Goal: Task Accomplishment & Management: Use online tool/utility

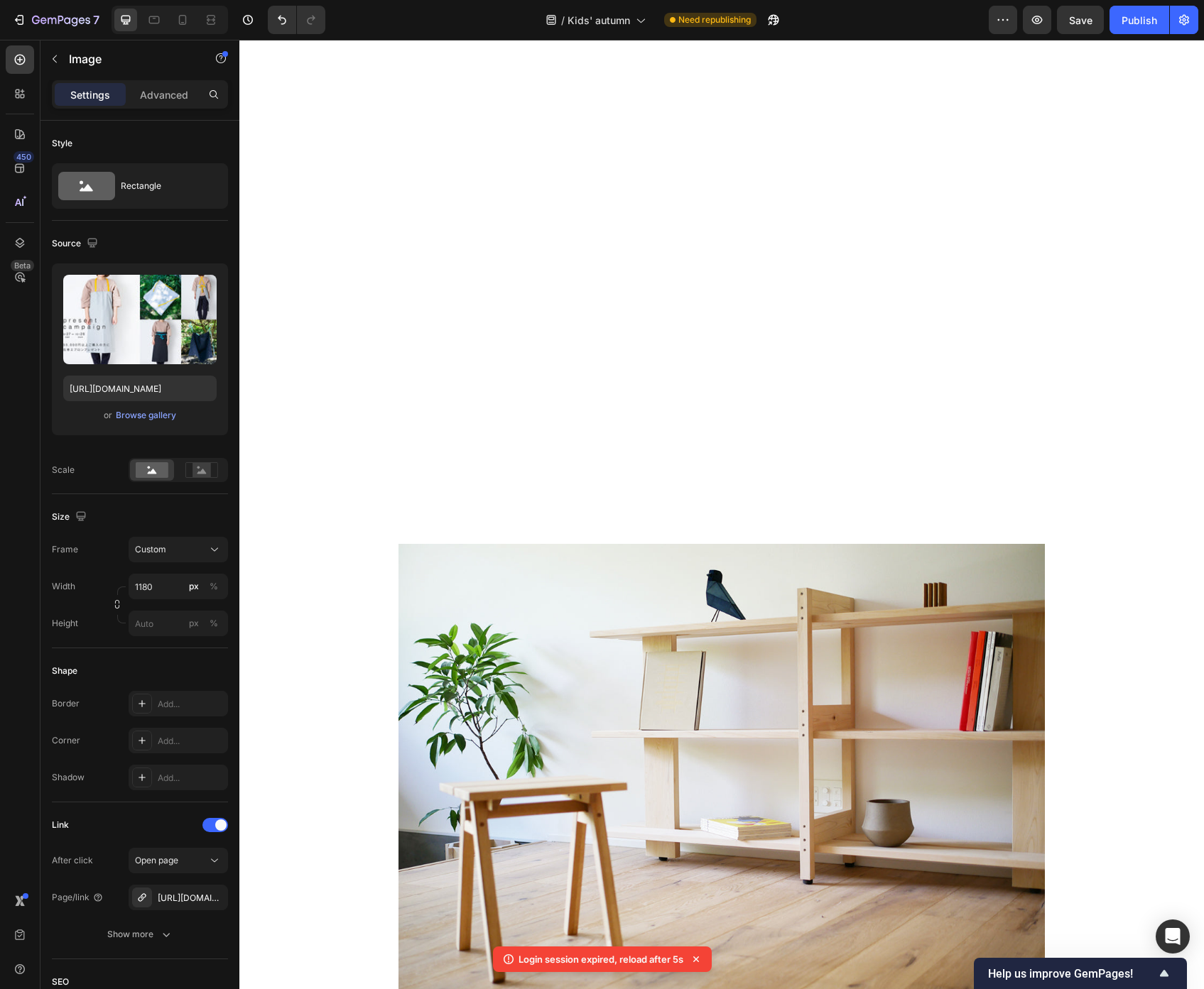
scroll to position [2053, 0]
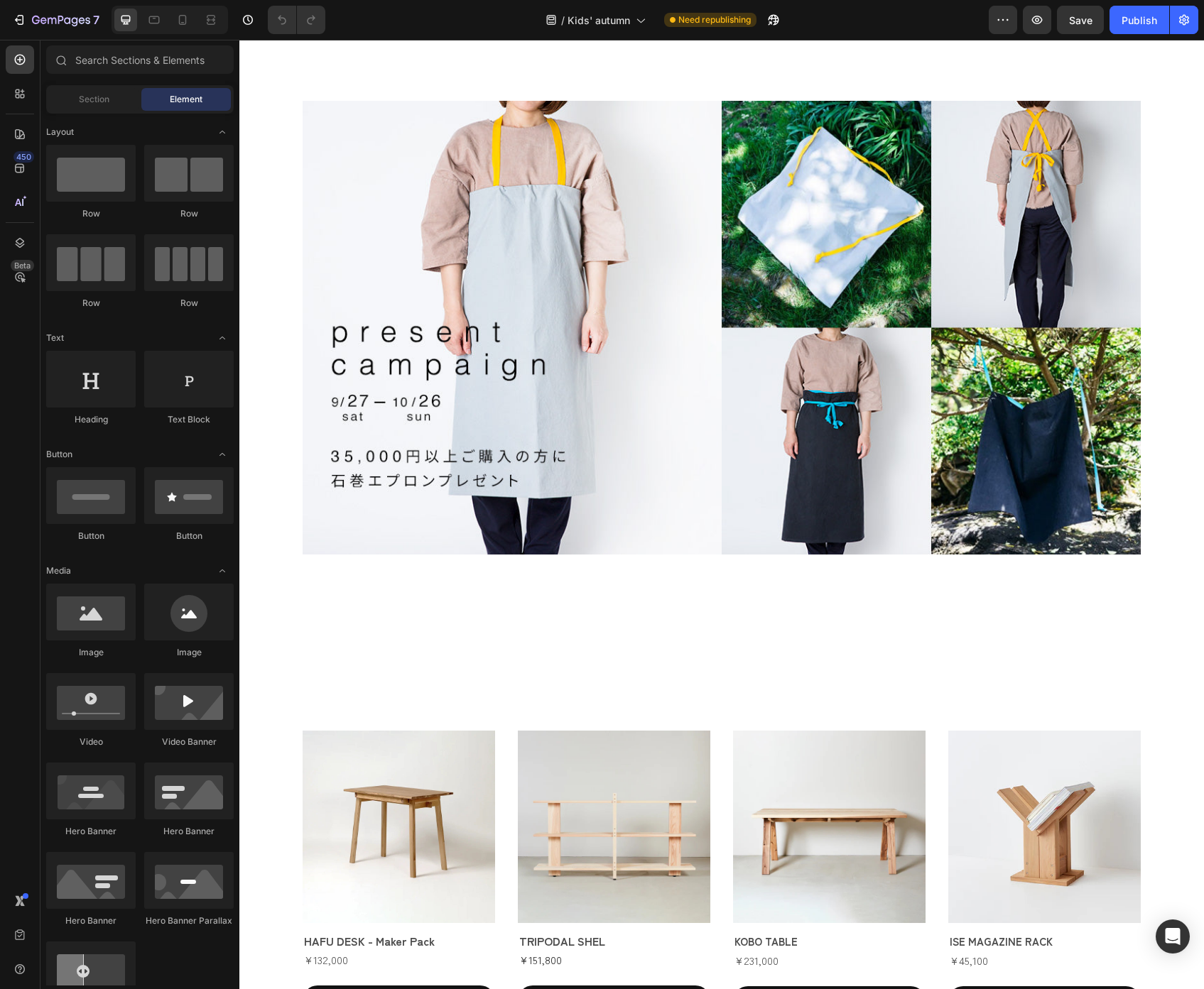
scroll to position [2996, 0]
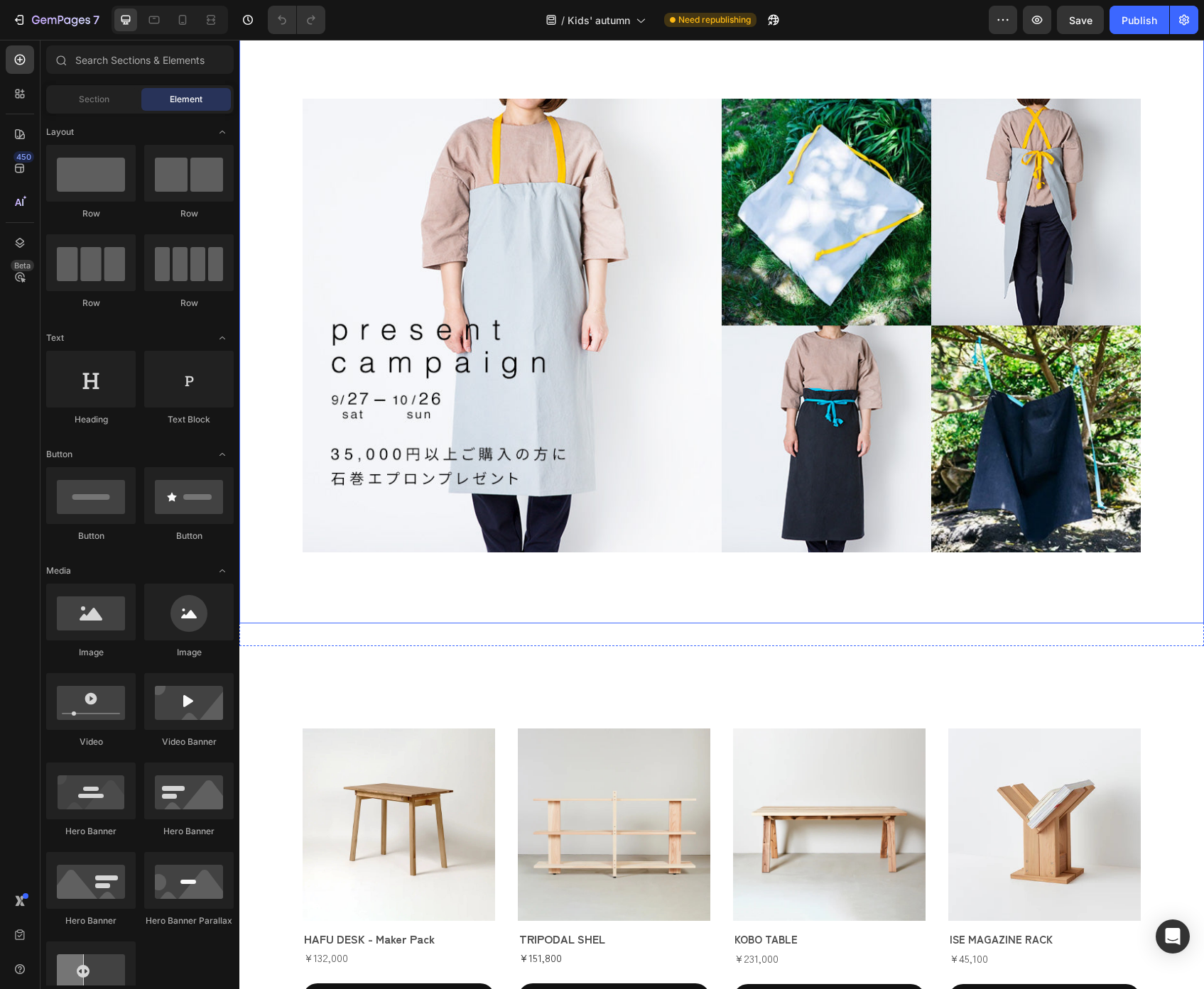
click at [668, 262] on img at bounding box center [722, 325] width 838 height 453
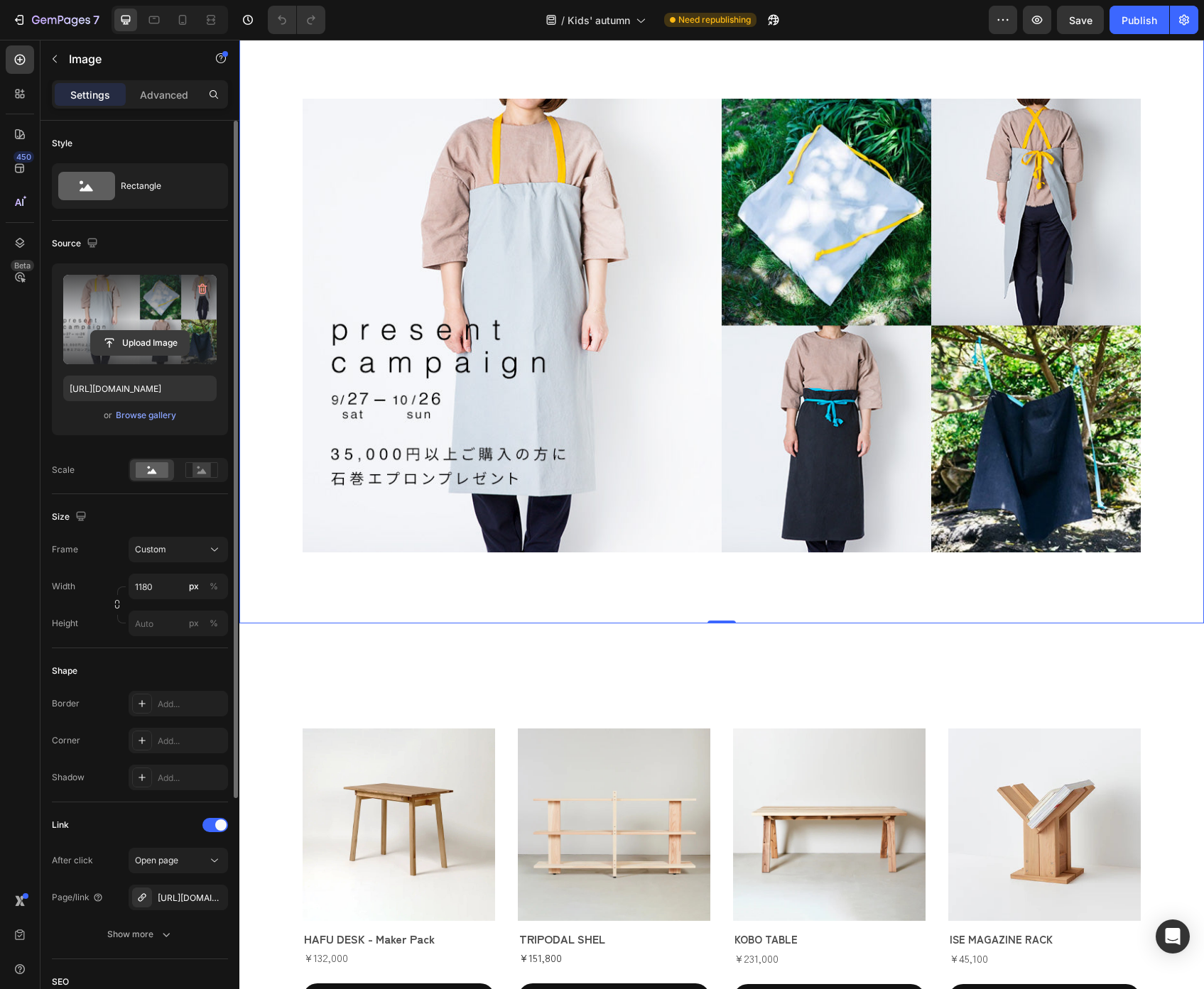
click at [167, 347] on input "file" at bounding box center [140, 343] width 98 height 24
click at [178, 21] on icon at bounding box center [182, 20] width 14 height 14
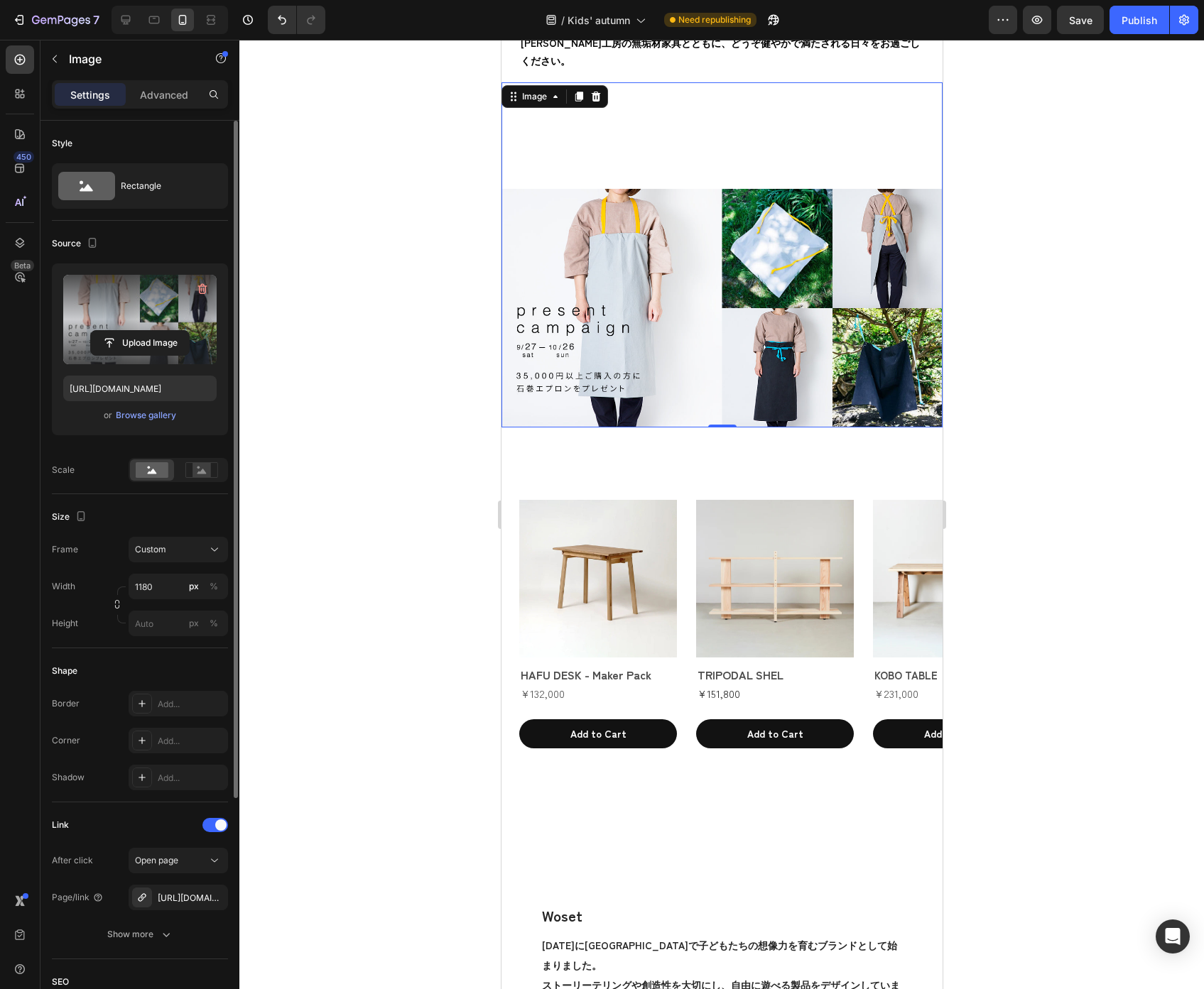
scroll to position [2847, 0]
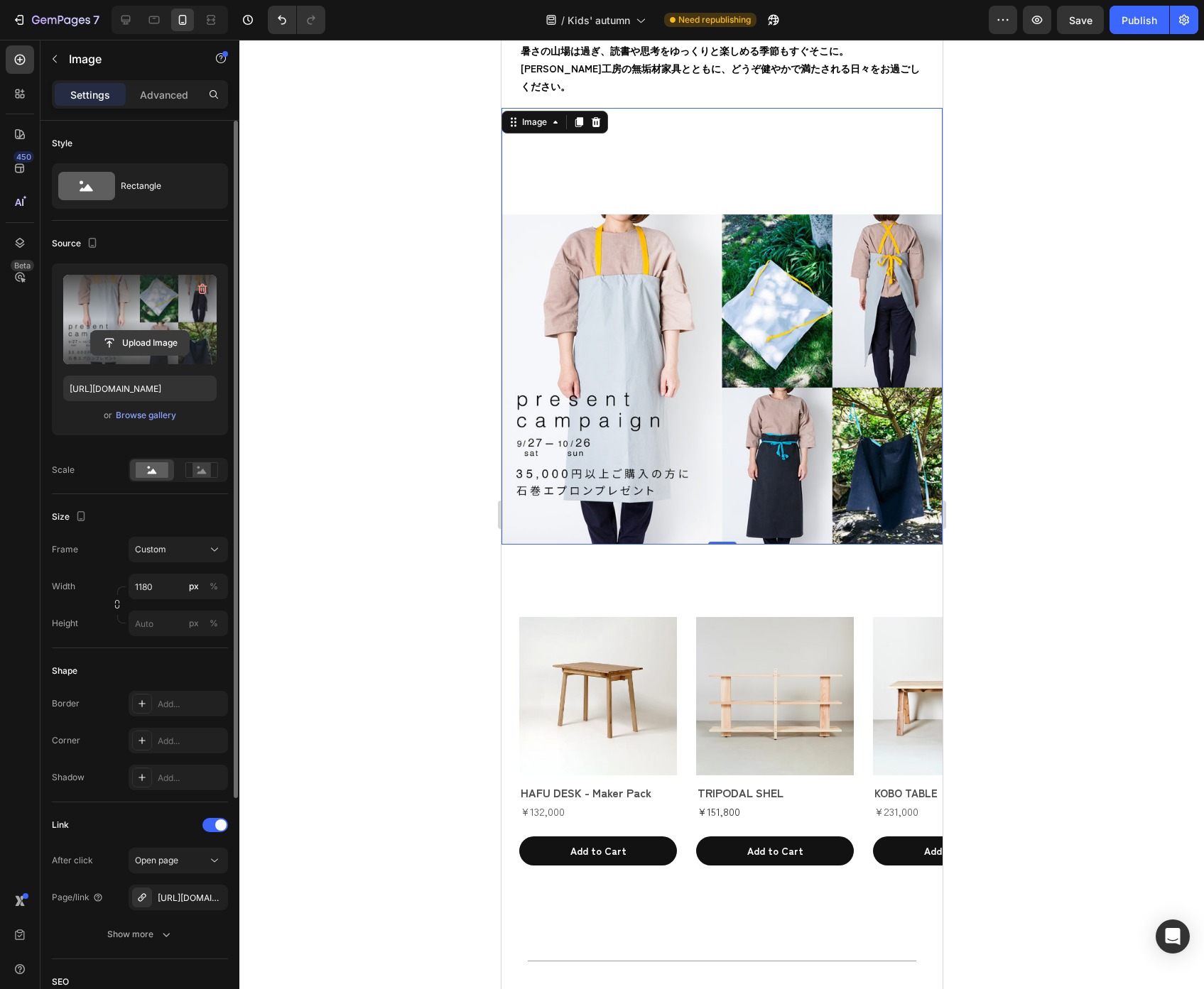
click at [155, 347] on input "file" at bounding box center [140, 343] width 98 height 24
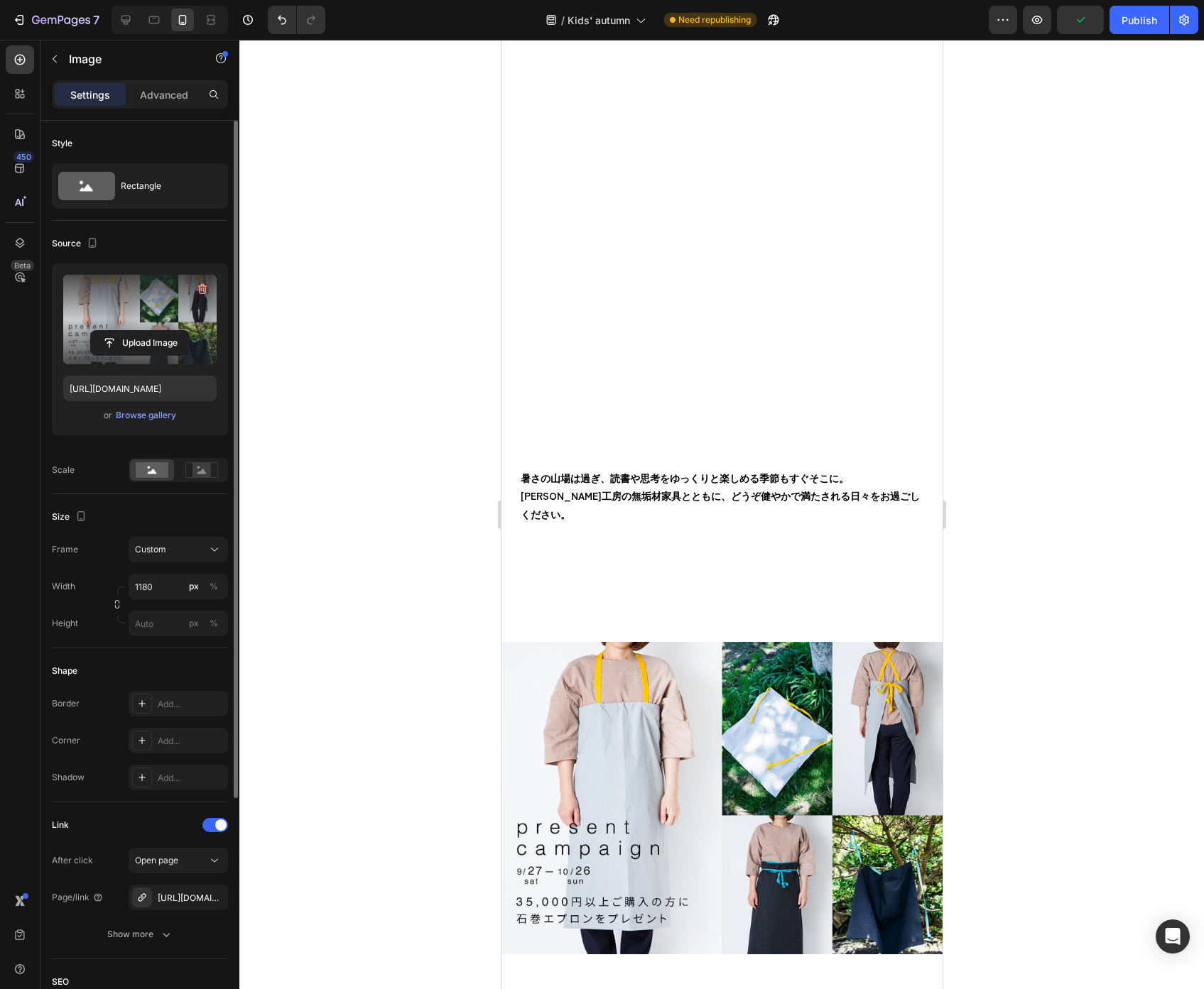
scroll to position [1342, 0]
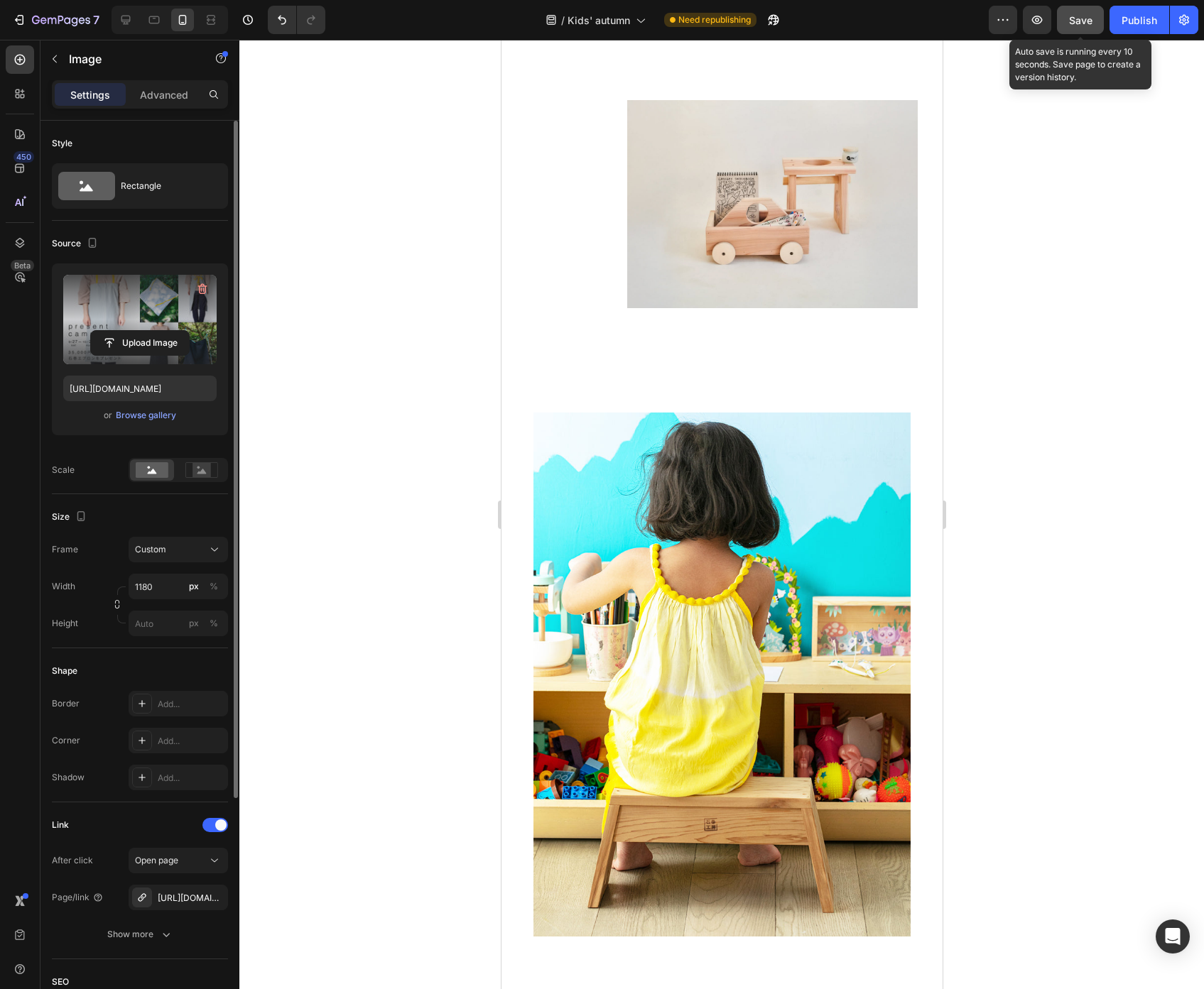
click at [1082, 29] on button "Save" at bounding box center [1080, 20] width 47 height 29
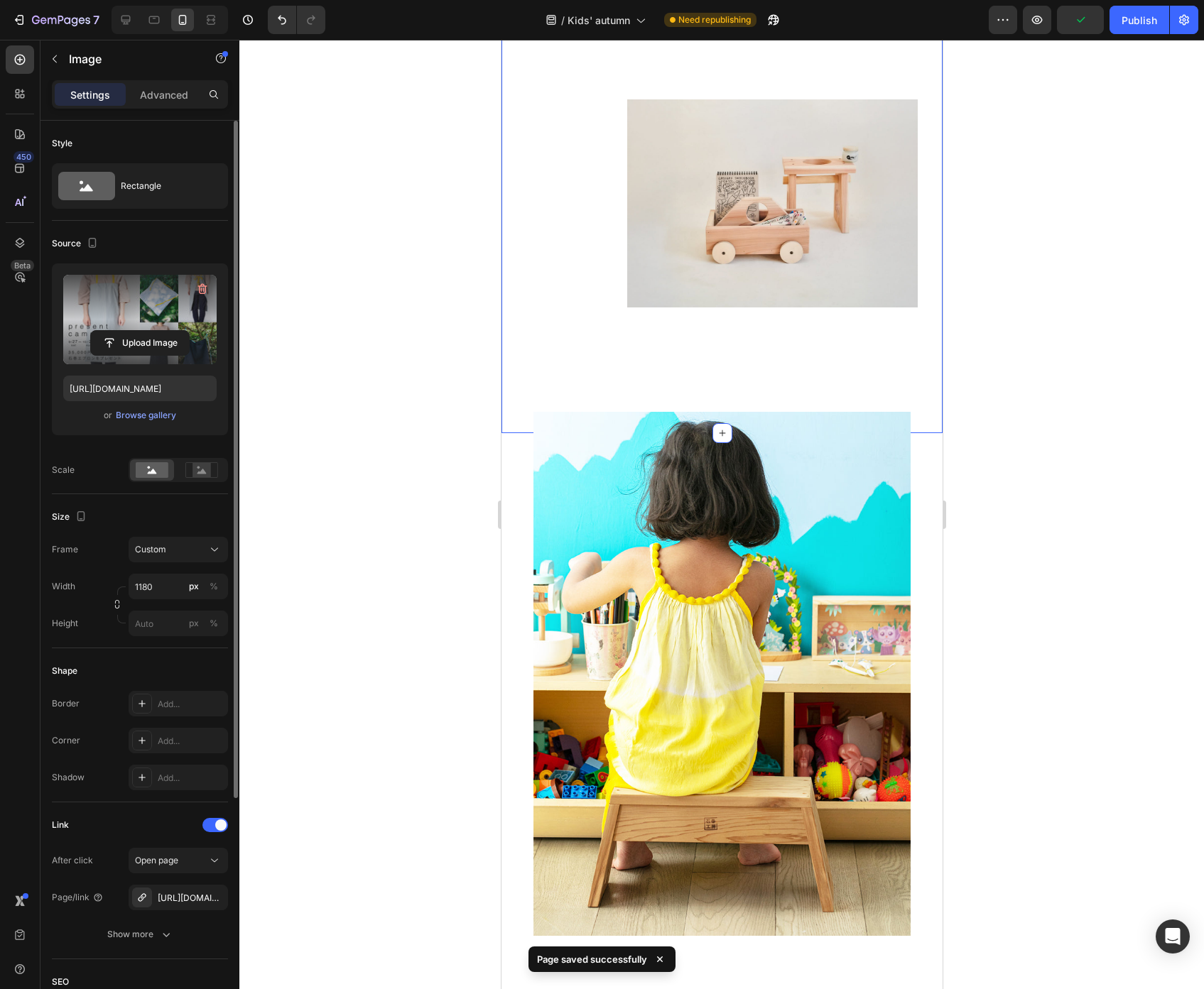
scroll to position [2211, 0]
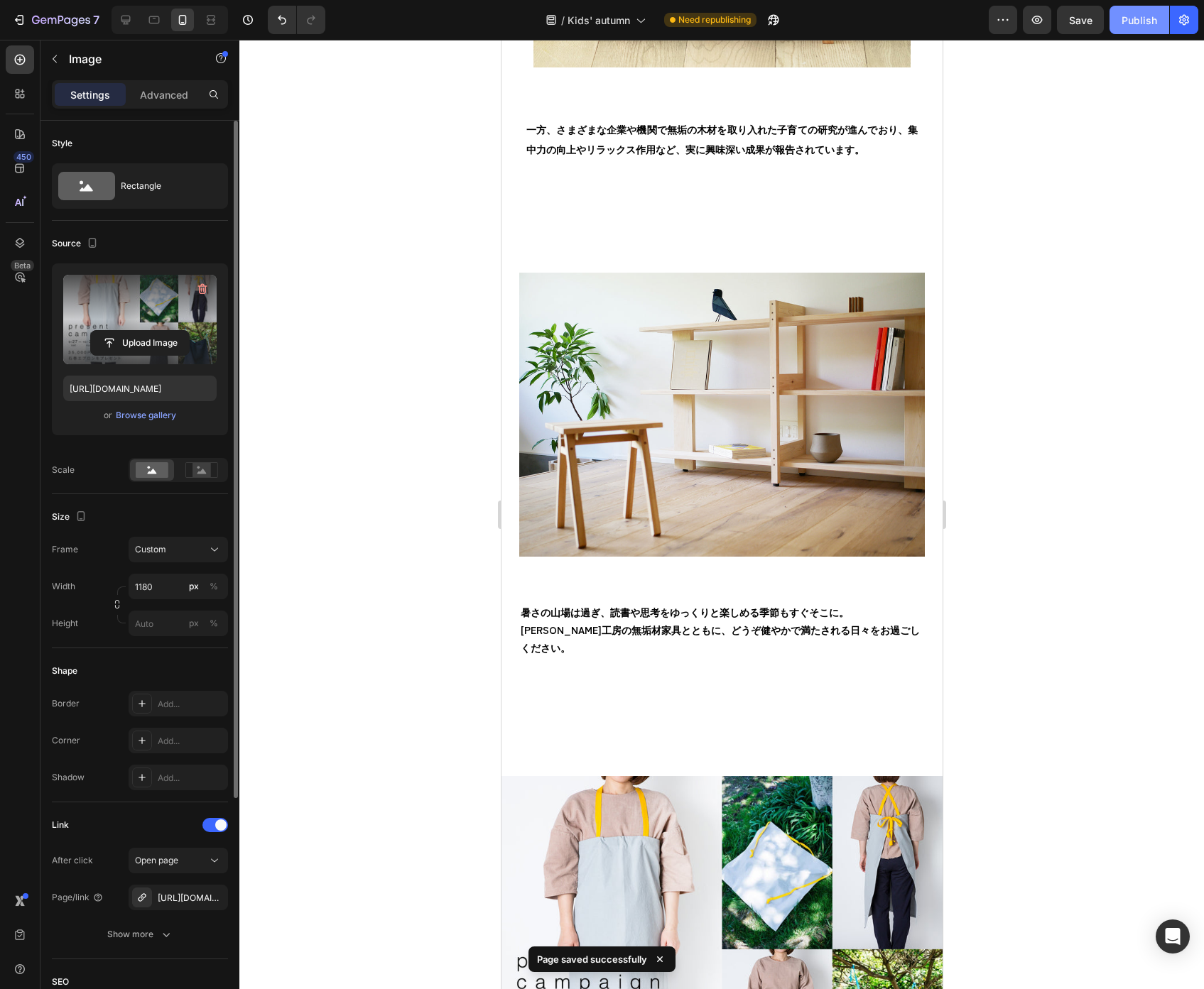
click at [1141, 22] on div "Publish" at bounding box center [1138, 20] width 35 height 15
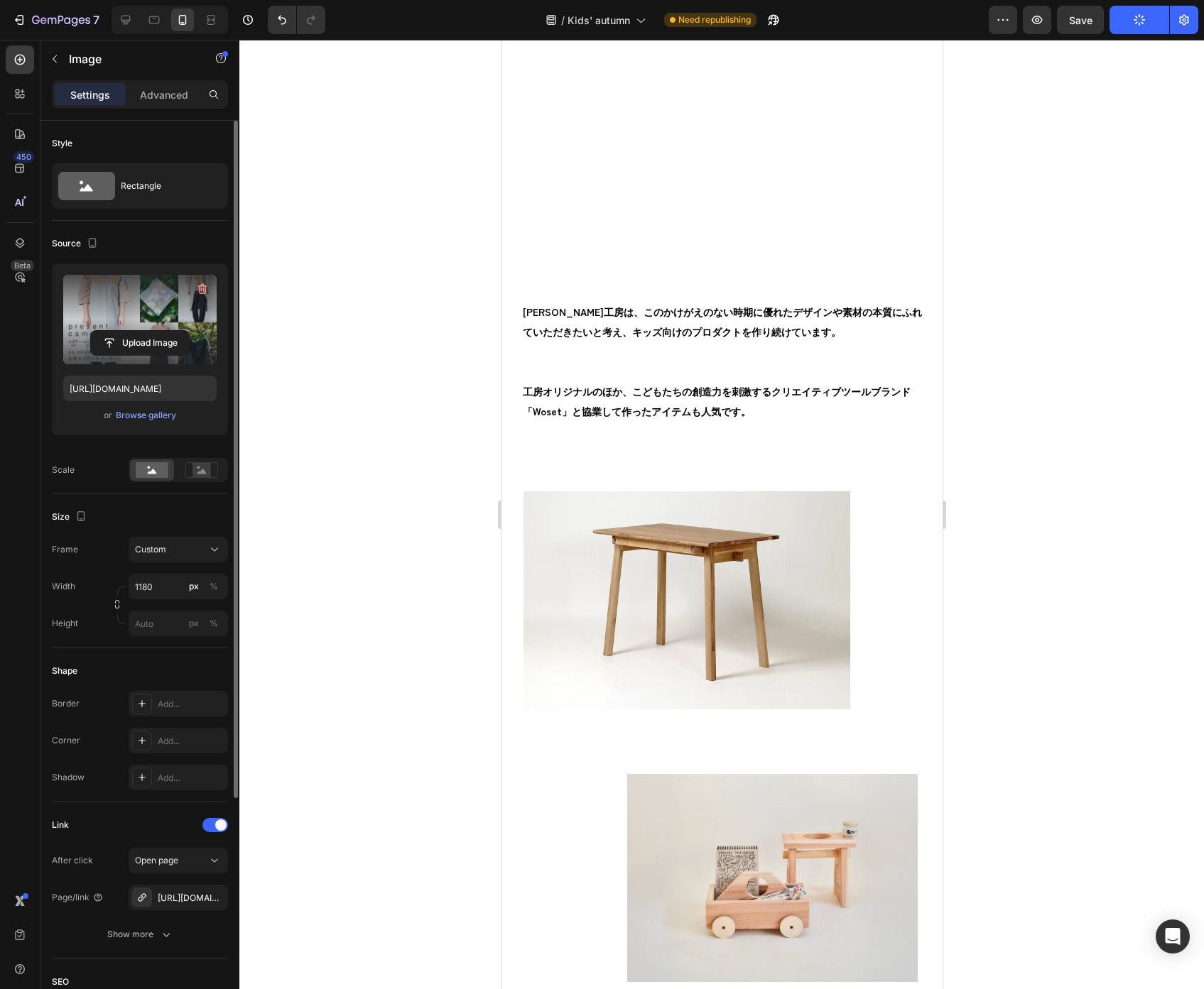
scroll to position [0, 0]
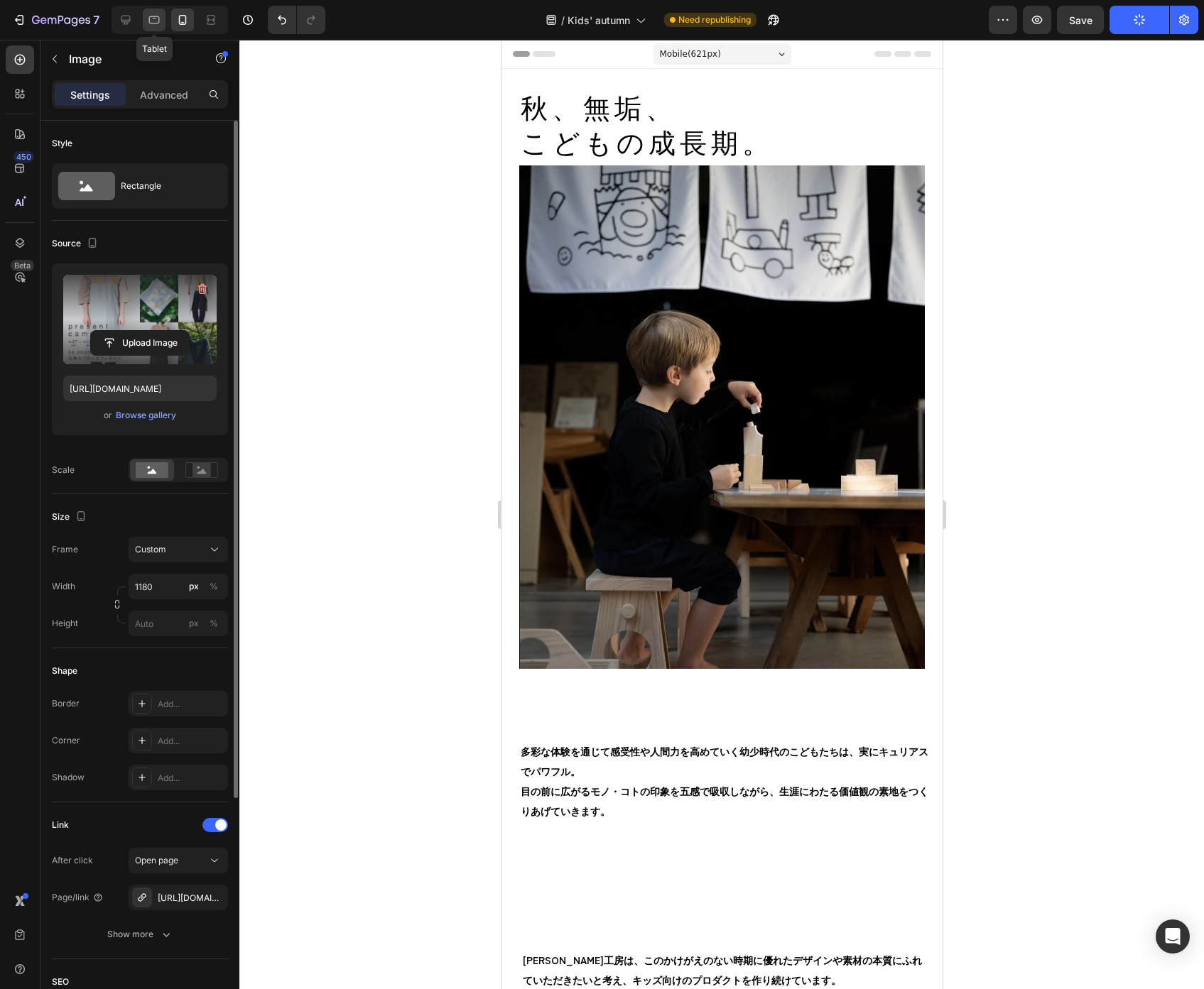
click at [150, 19] on icon at bounding box center [154, 20] width 14 height 14
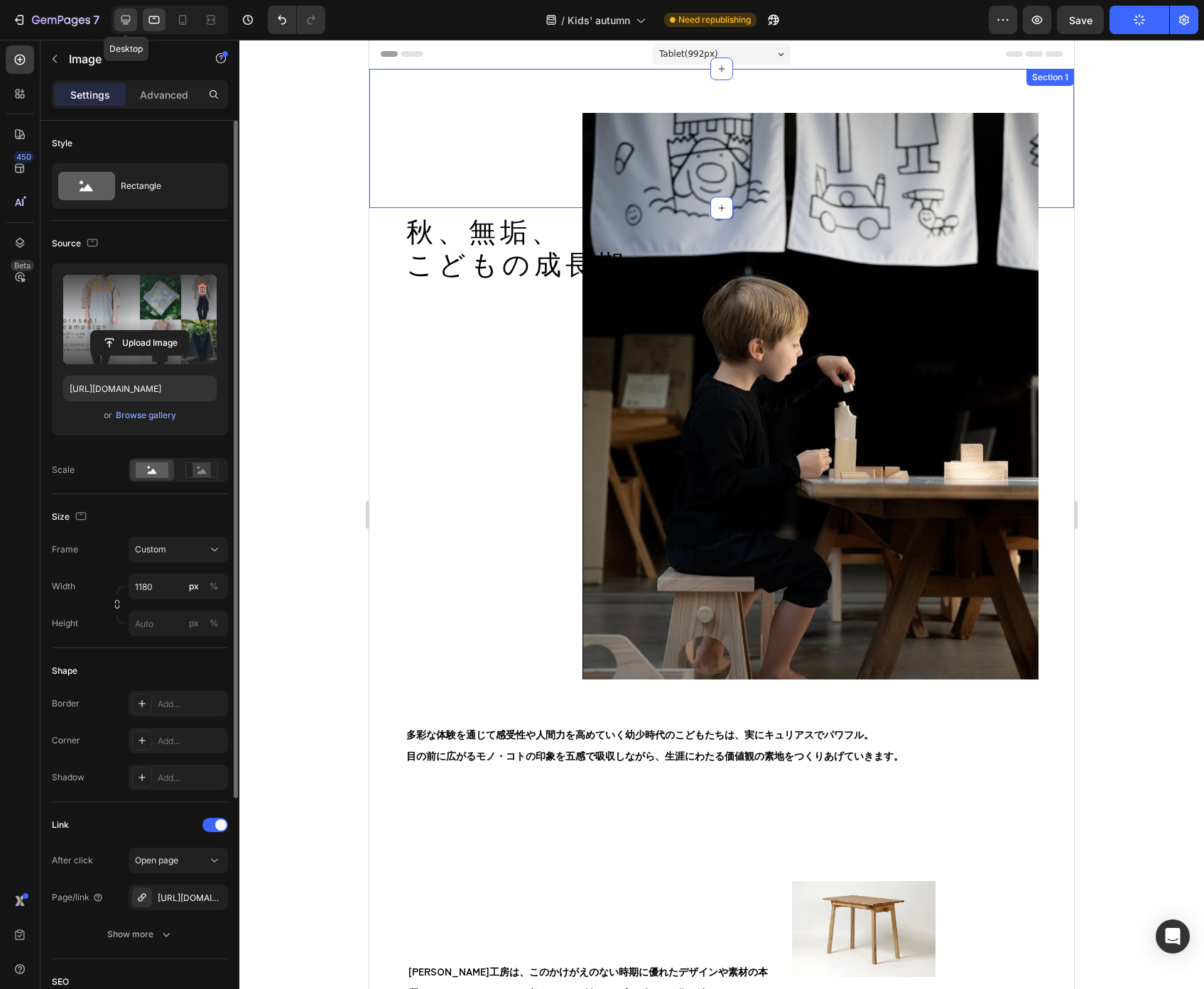
click at [129, 20] on icon at bounding box center [125, 20] width 14 height 14
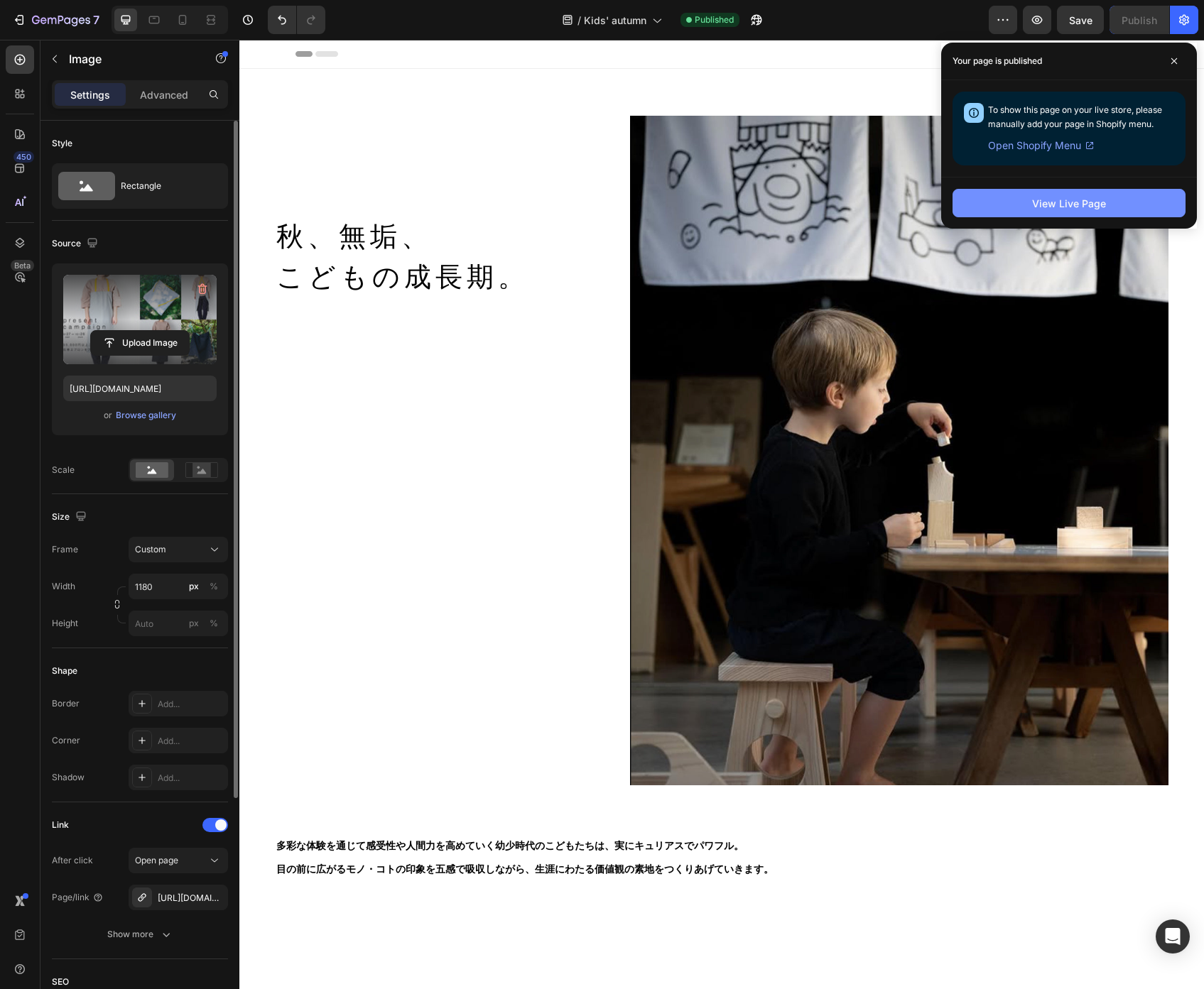
click at [1060, 205] on div "View Live Page" at bounding box center [1069, 203] width 74 height 15
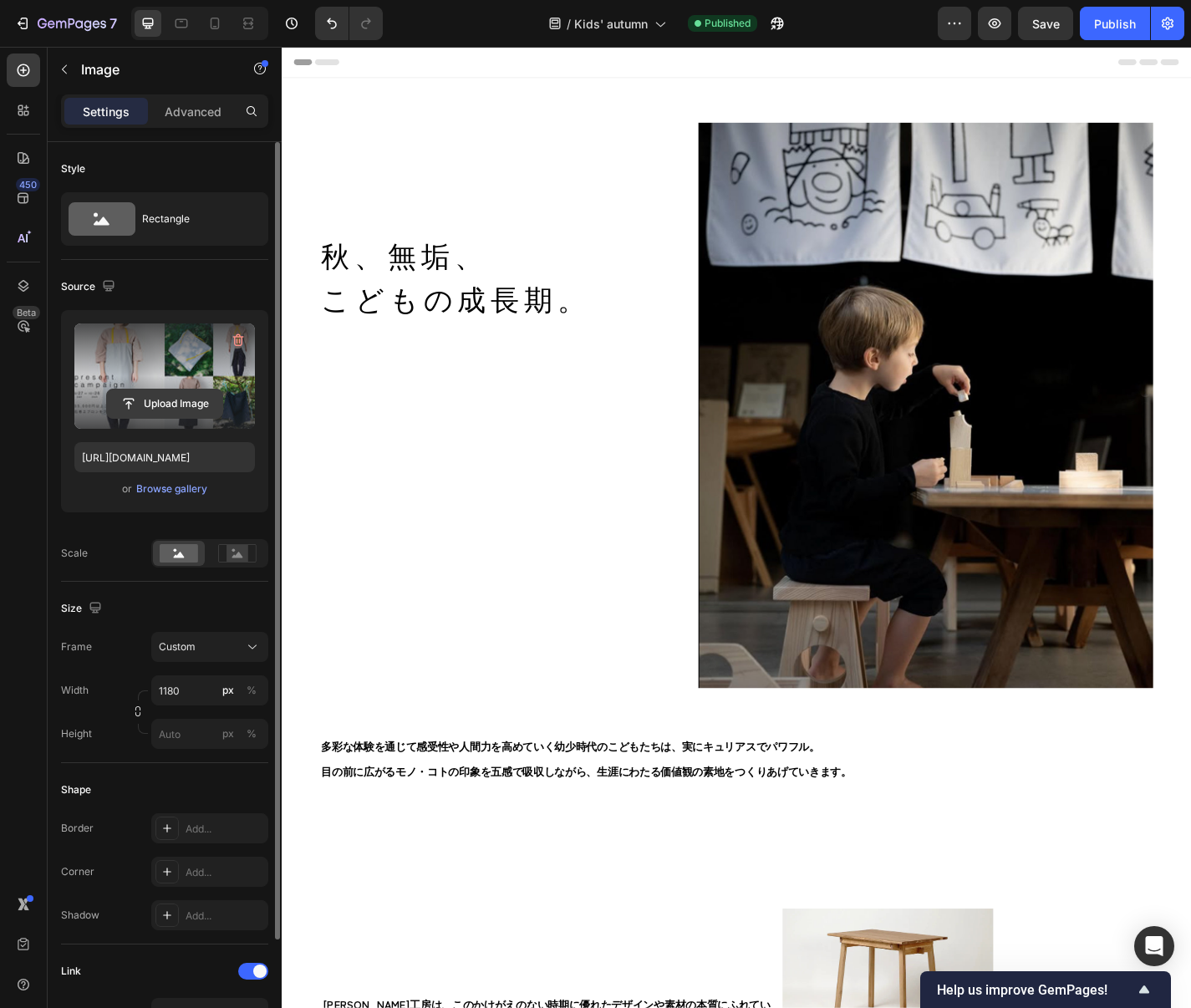
click at [182, 397] on input "file" at bounding box center [165, 403] width 115 height 28
click at [188, 402] on input "file" at bounding box center [165, 403] width 115 height 28
click at [216, 22] on icon at bounding box center [215, 23] width 17 height 17
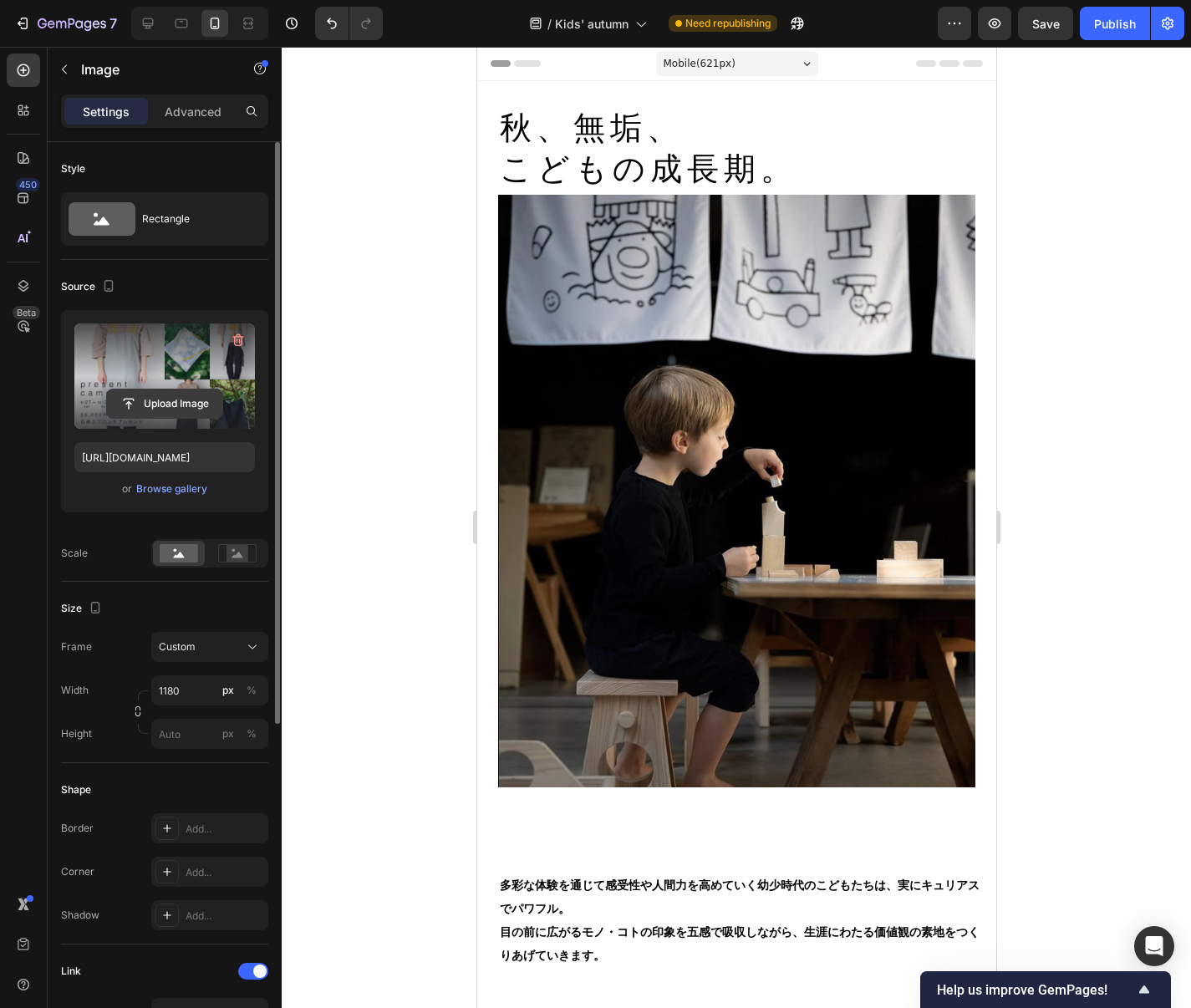
click at [183, 408] on input "file" at bounding box center [165, 403] width 115 height 28
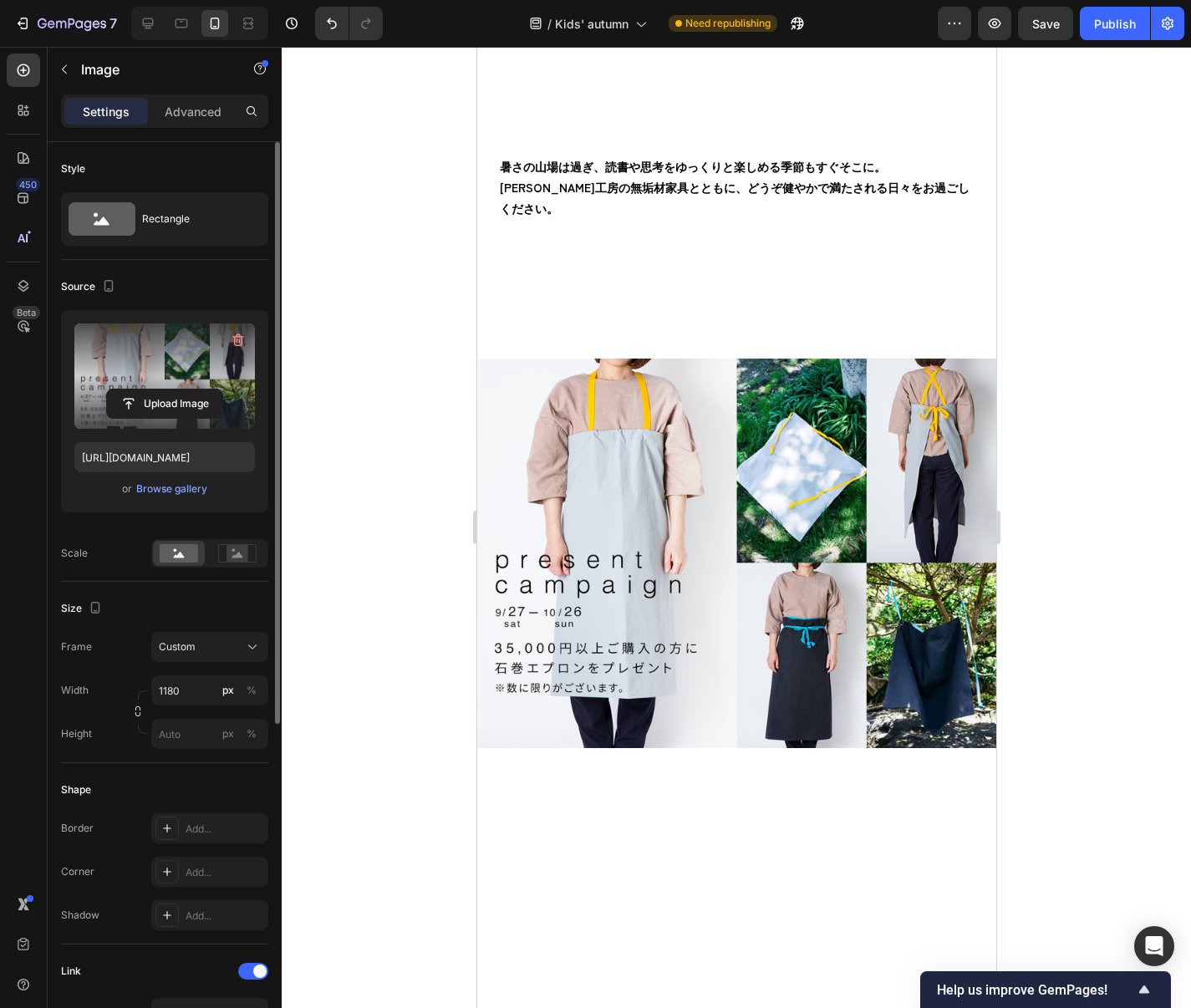
scroll to position [3158, 0]
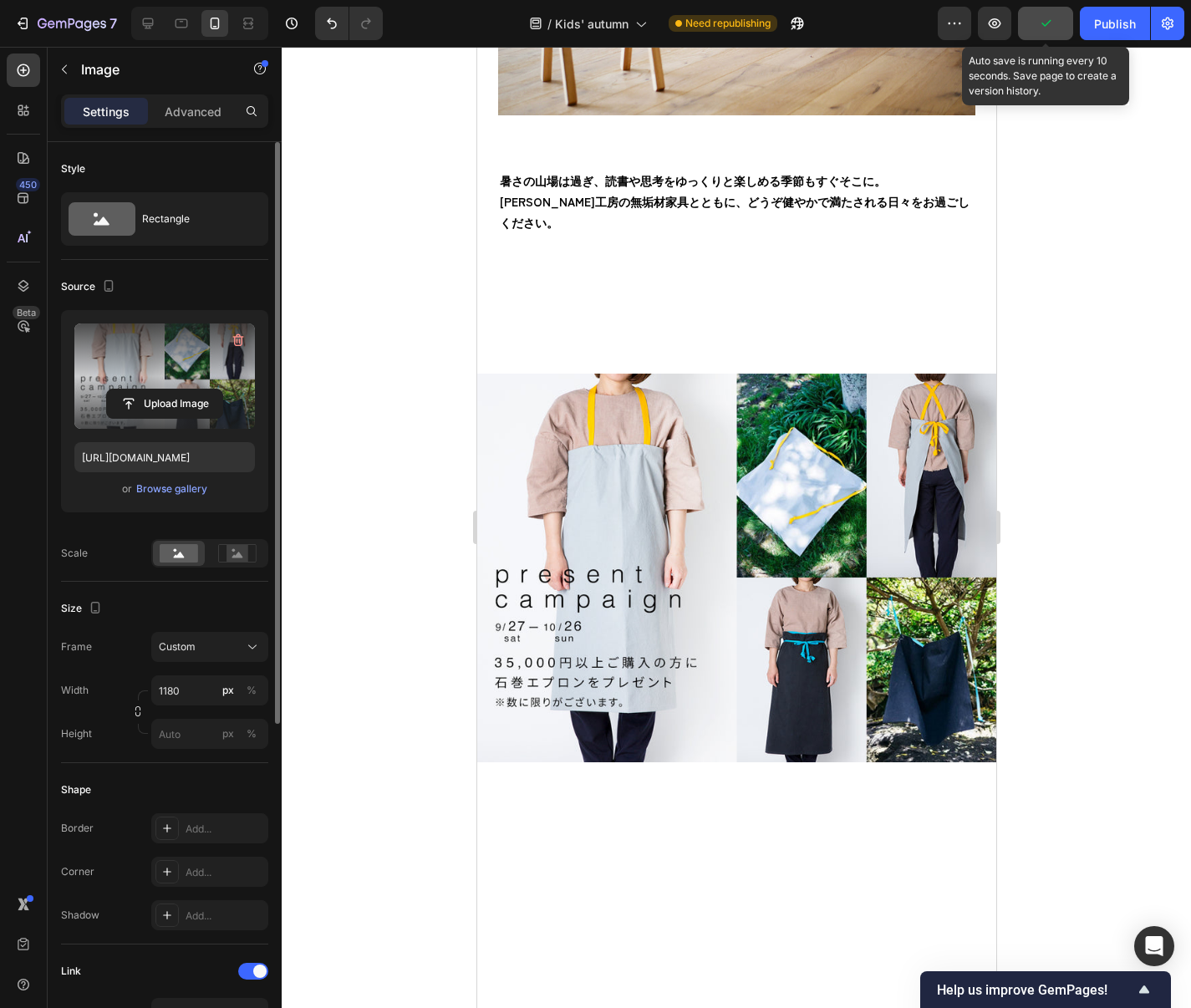
click at [1049, 22] on icon "button" at bounding box center [1046, 24] width 9 height 7
click at [1048, 27] on span "Save" at bounding box center [1046, 24] width 27 height 14
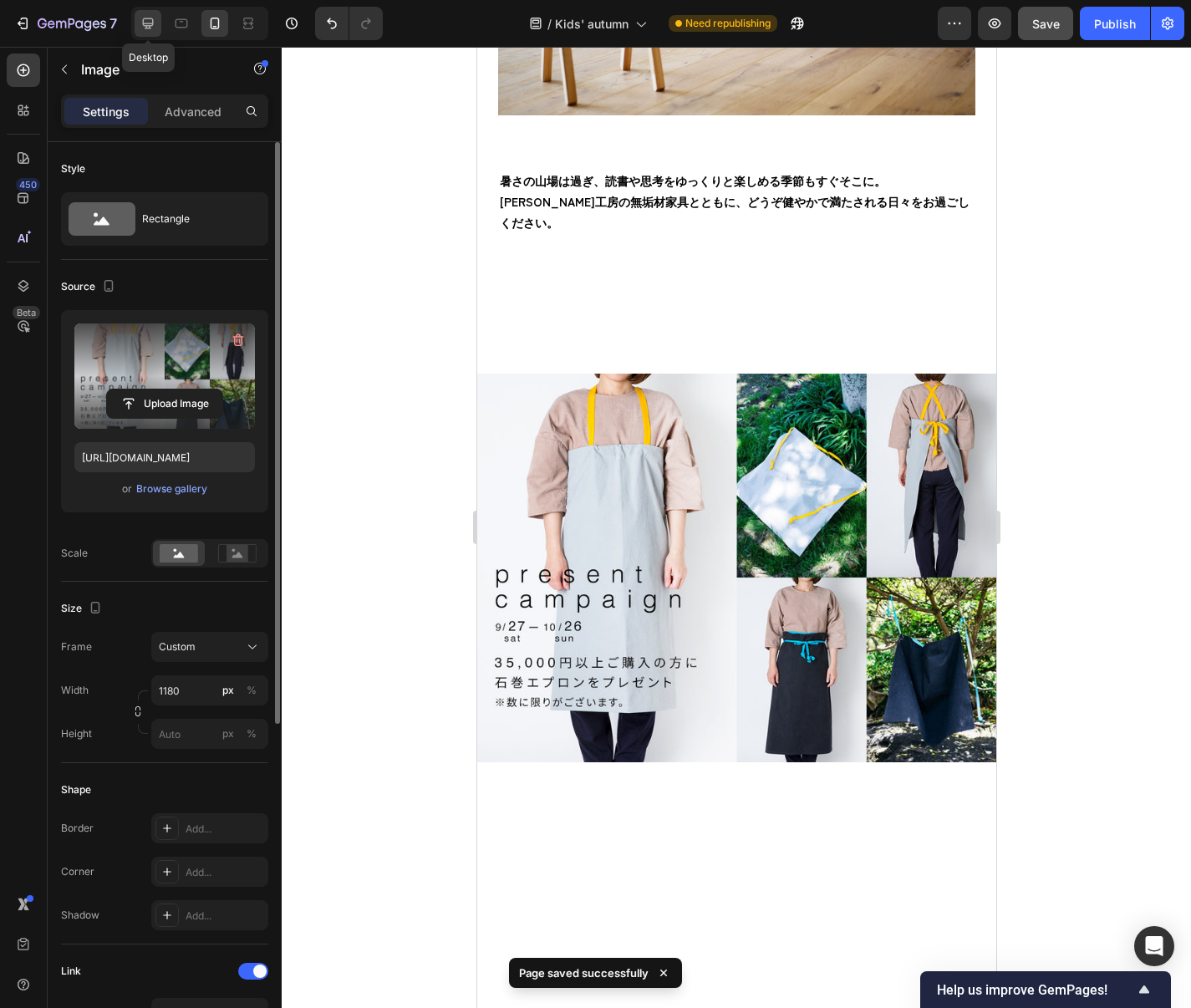
click at [143, 16] on icon at bounding box center [147, 23] width 17 height 17
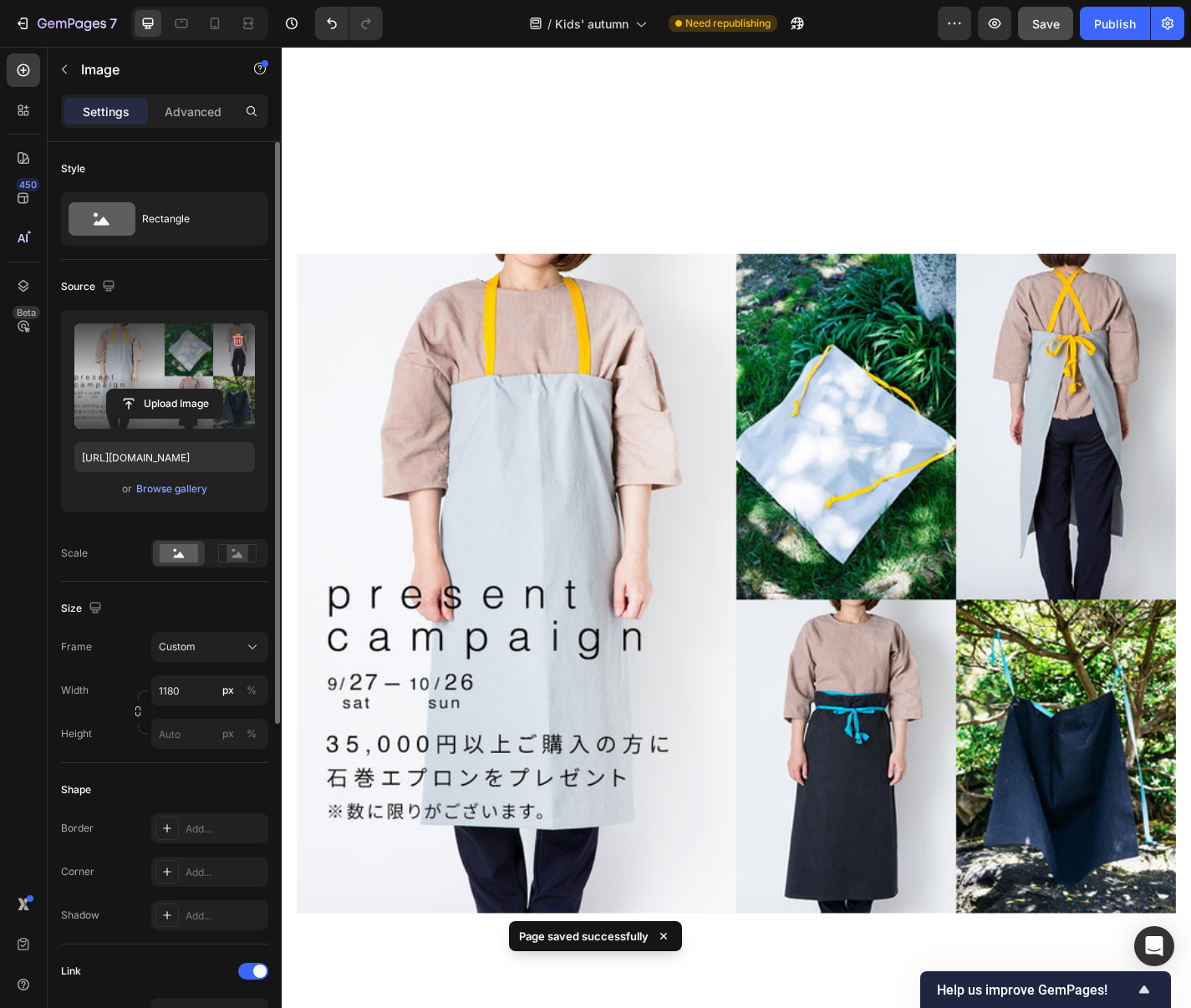
scroll to position [3431, 0]
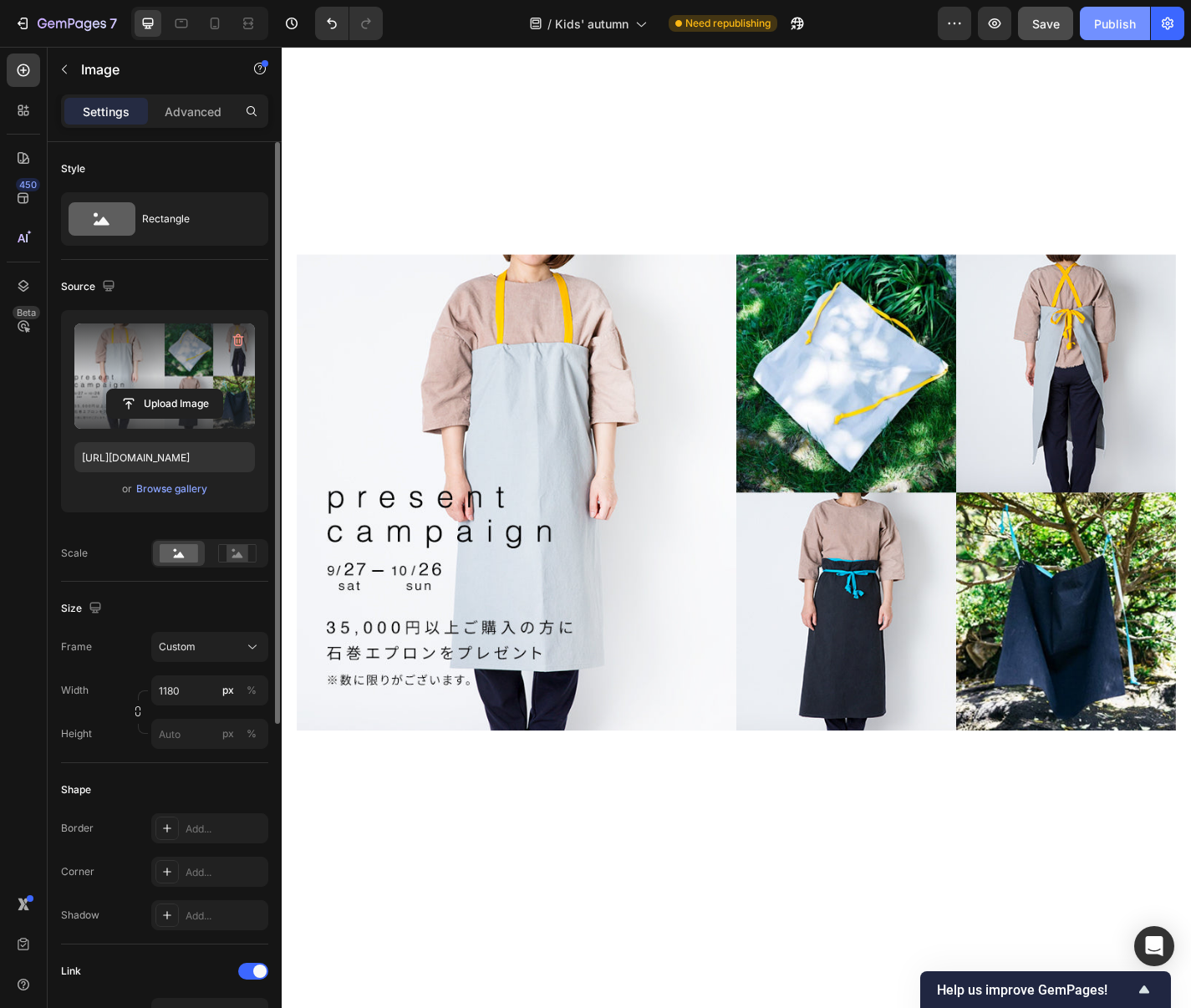
click at [1117, 27] on div "Publish" at bounding box center [1115, 24] width 42 height 18
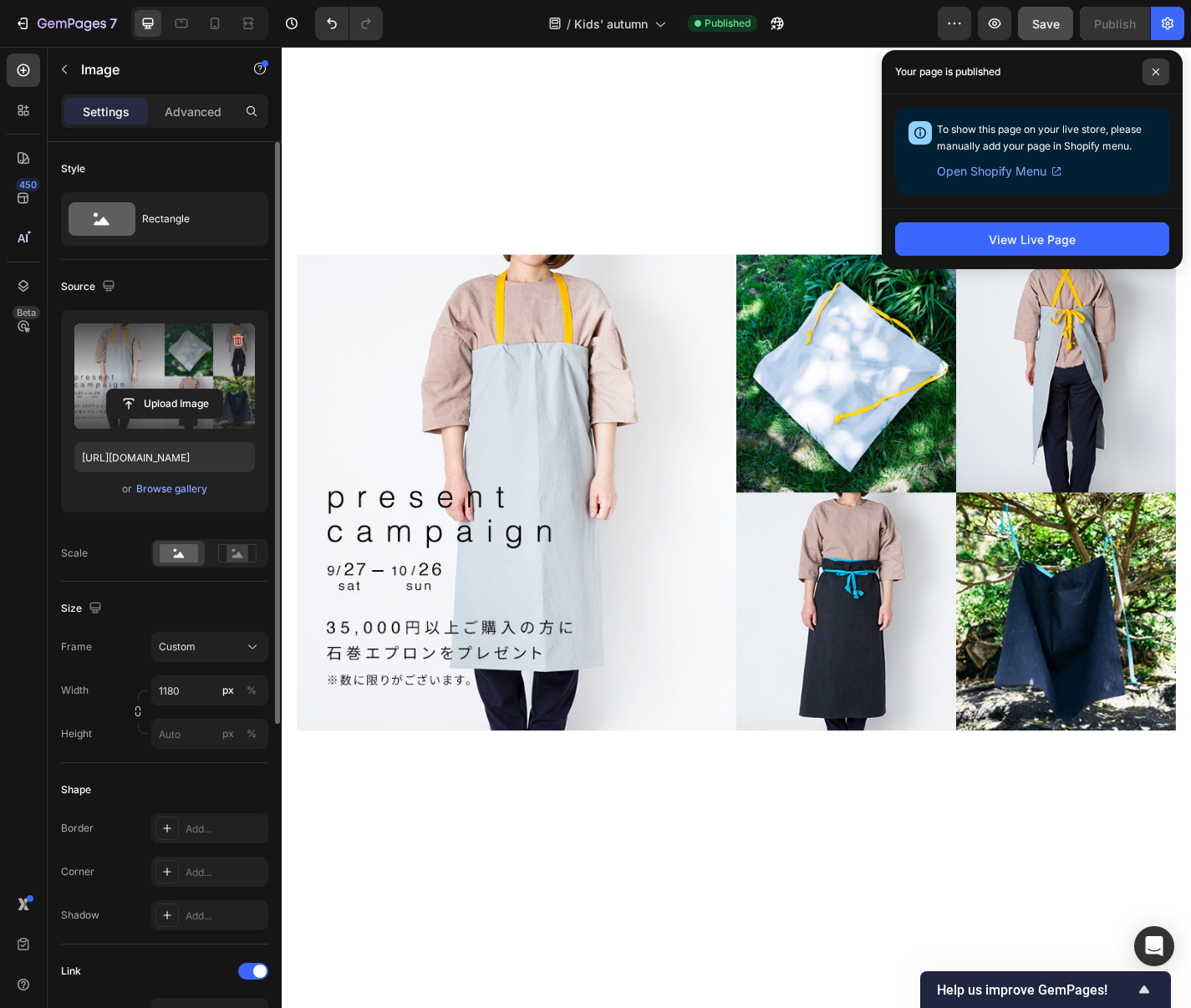
click at [1157, 71] on icon at bounding box center [1156, 71] width 8 height 8
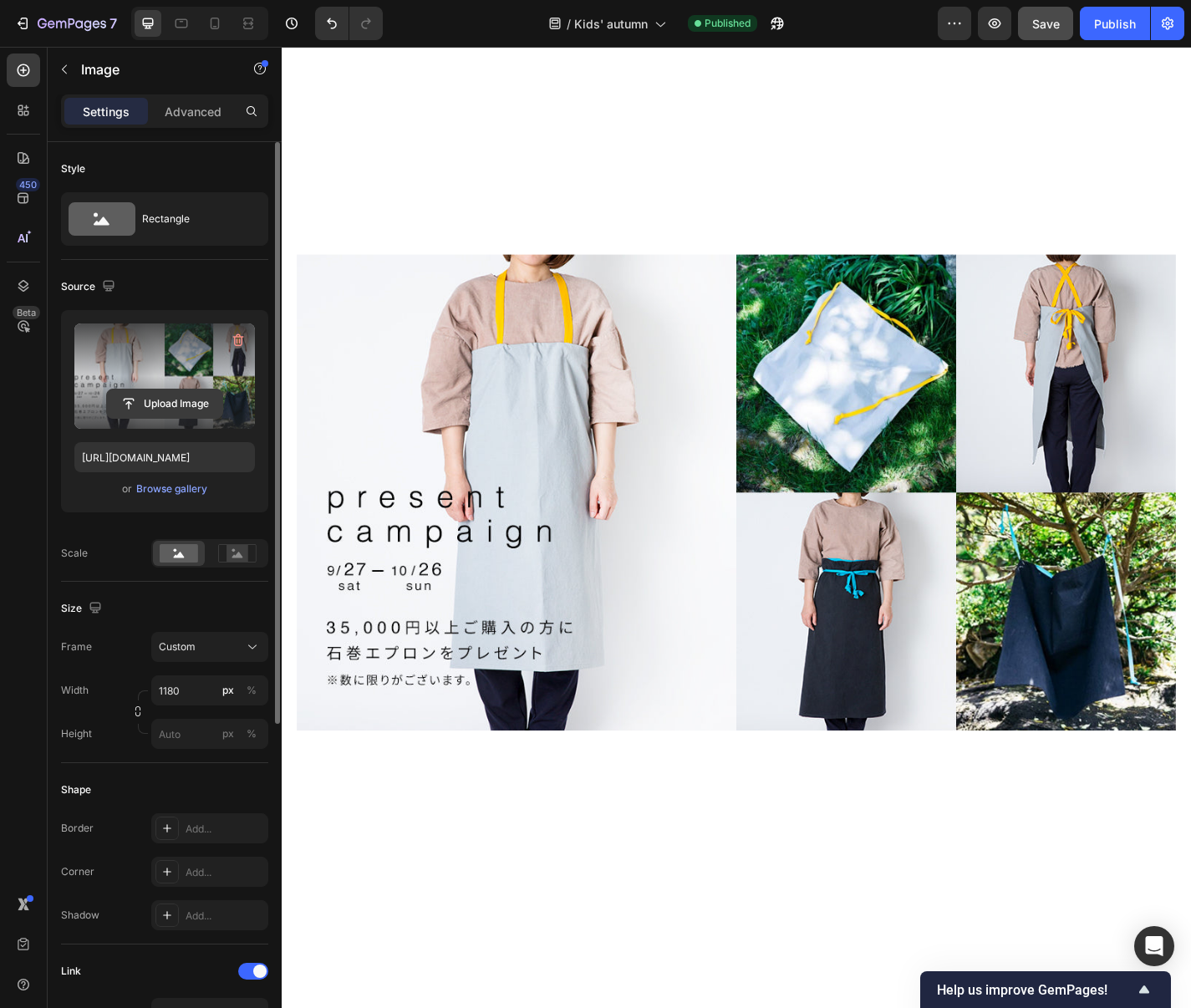
click at [166, 400] on input "file" at bounding box center [165, 403] width 115 height 28
click at [183, 400] on input "file" at bounding box center [165, 403] width 115 height 28
click at [219, 22] on icon at bounding box center [215, 23] width 17 height 17
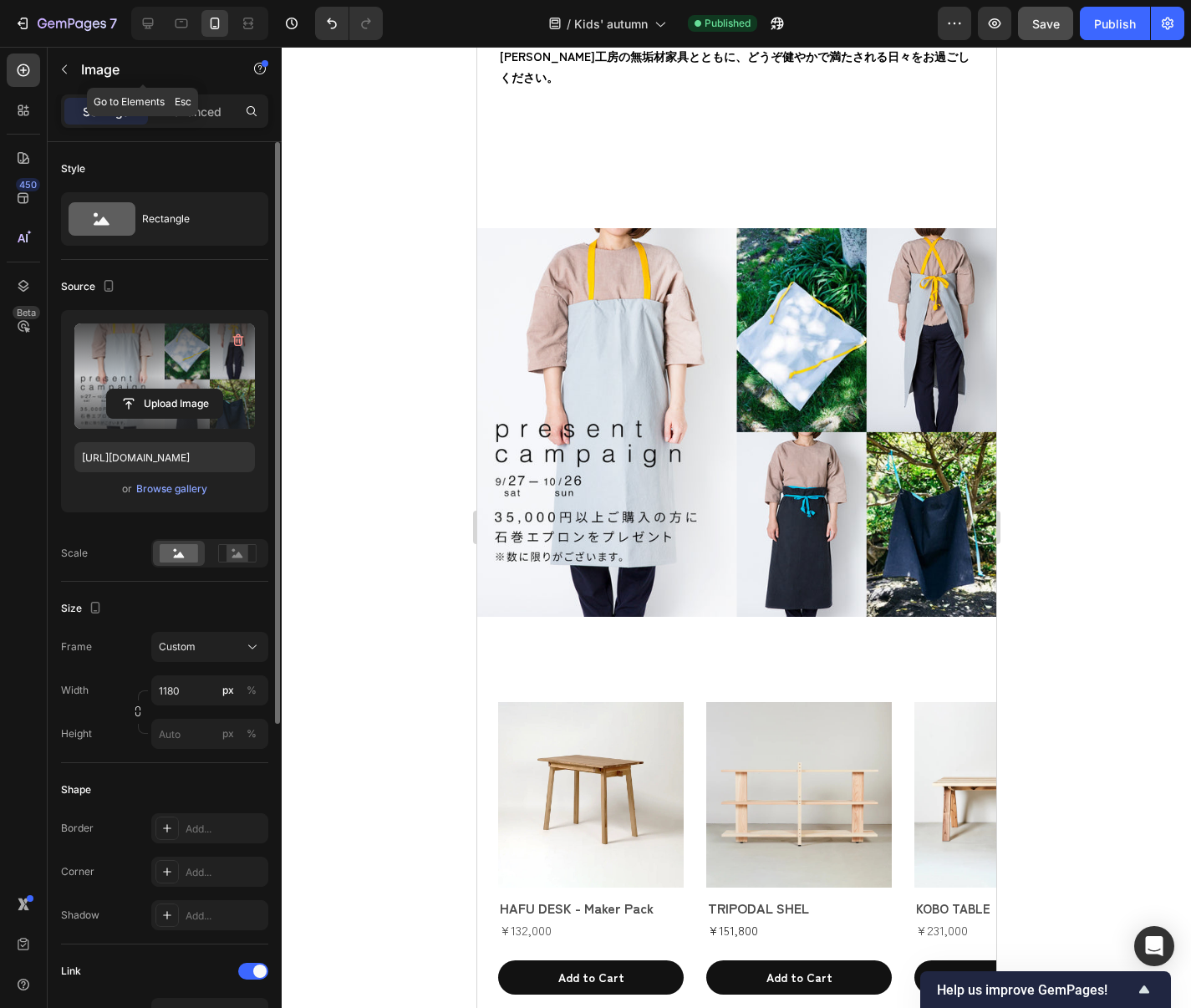
scroll to position [3416, 0]
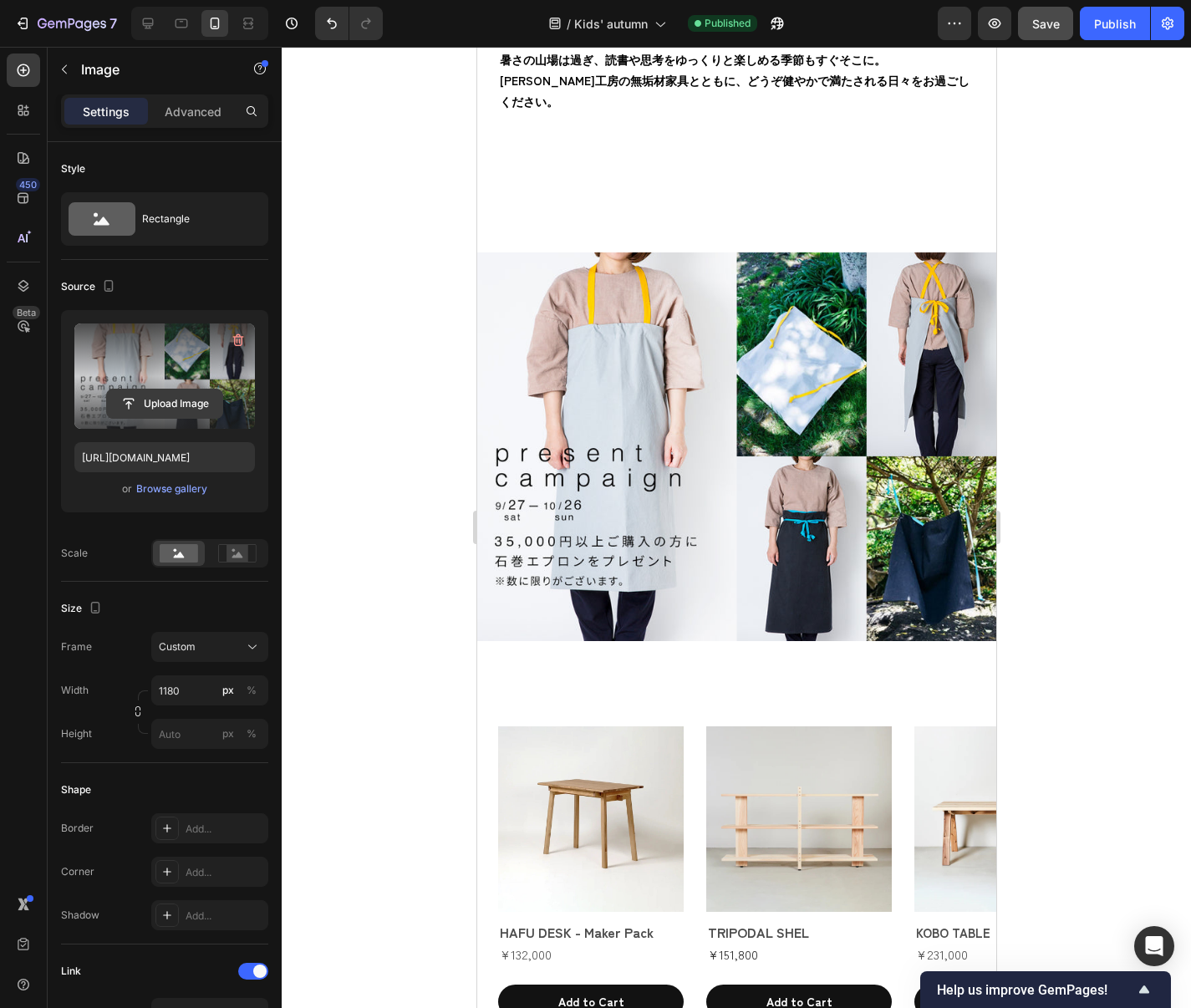
click at [178, 409] on input "file" at bounding box center [165, 403] width 115 height 28
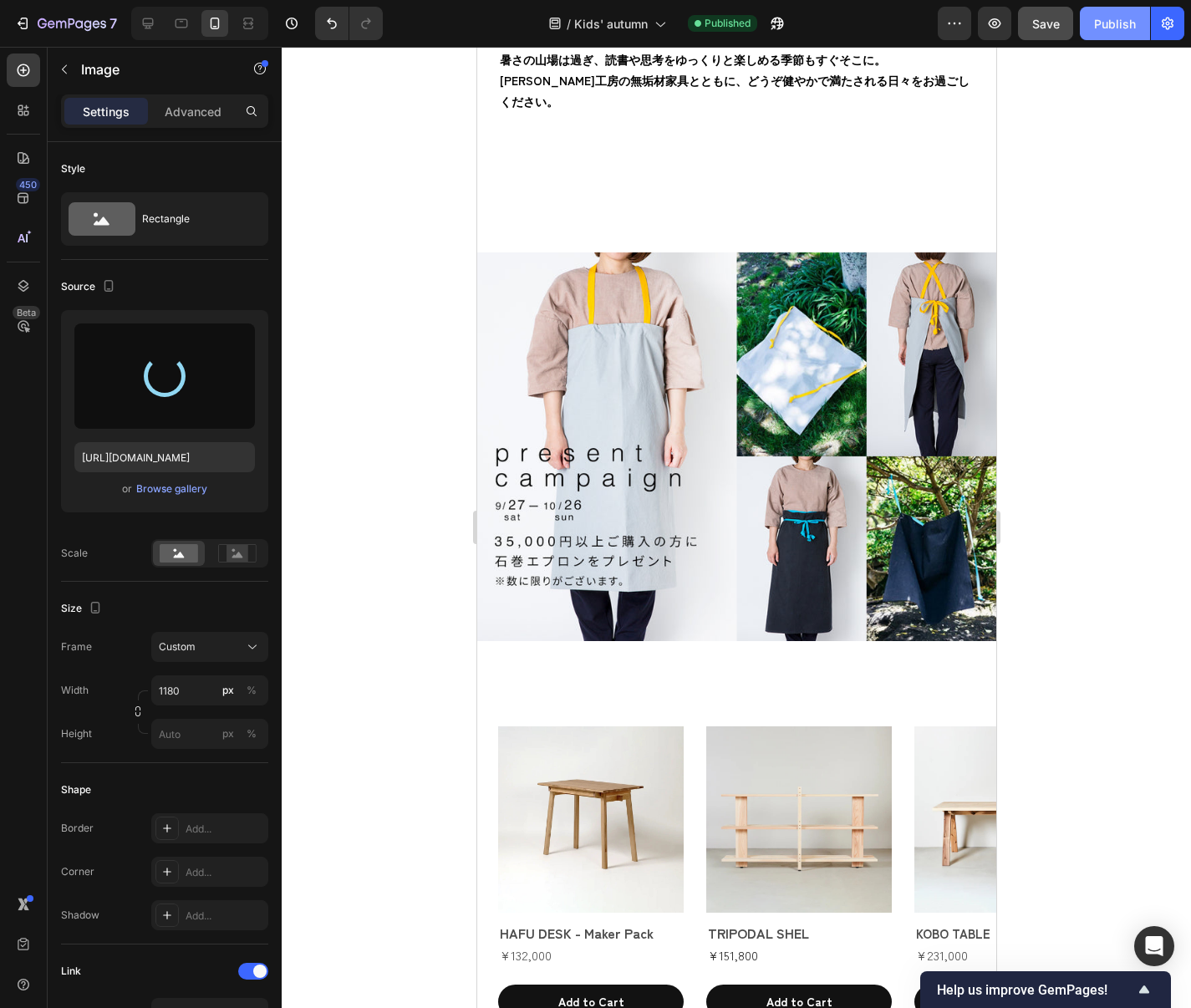
type input "[URL][DOMAIN_NAME]"
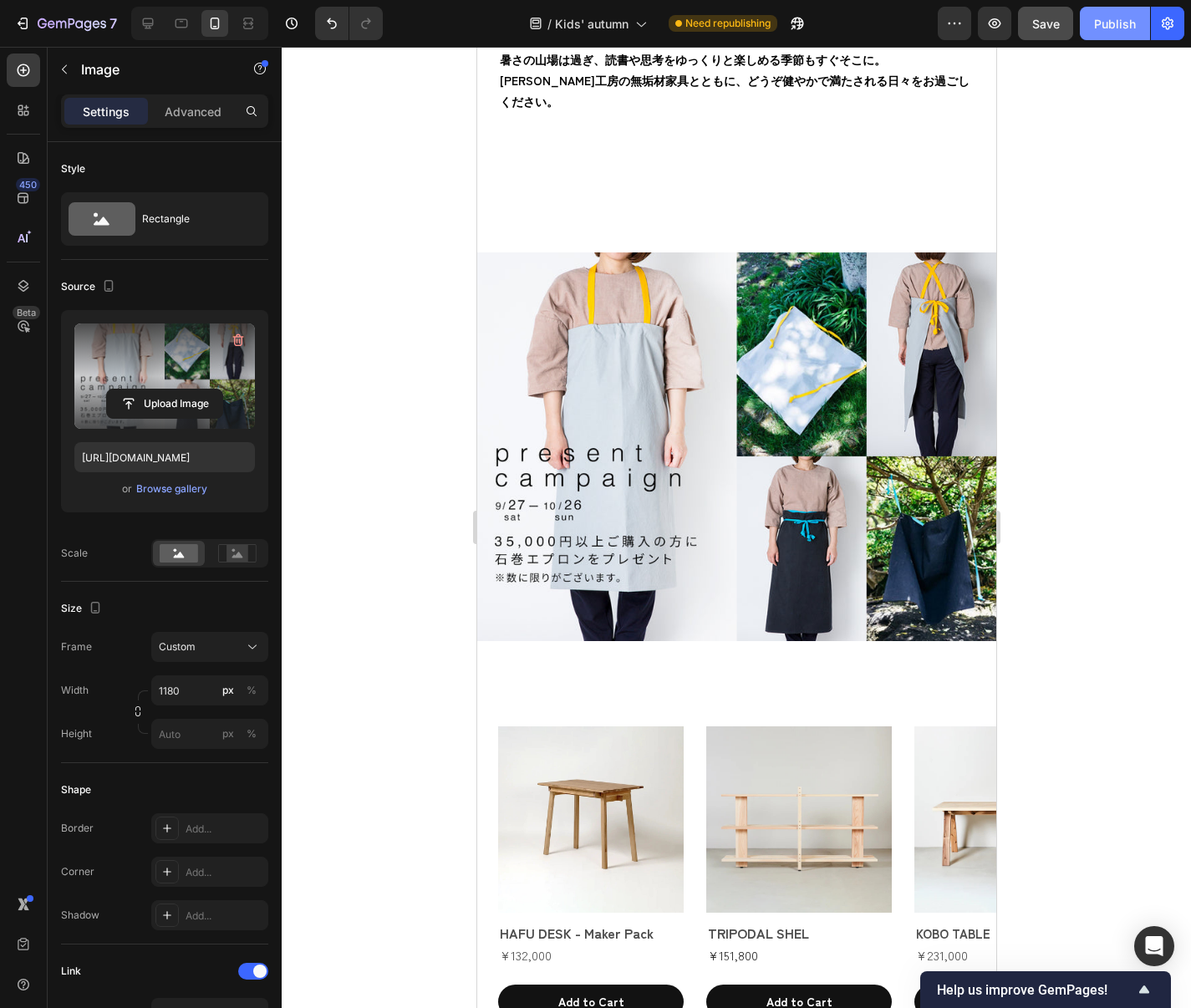
click at [1116, 32] on div "Publish" at bounding box center [1115, 24] width 42 height 18
click at [1051, 22] on span "Save" at bounding box center [1046, 24] width 27 height 14
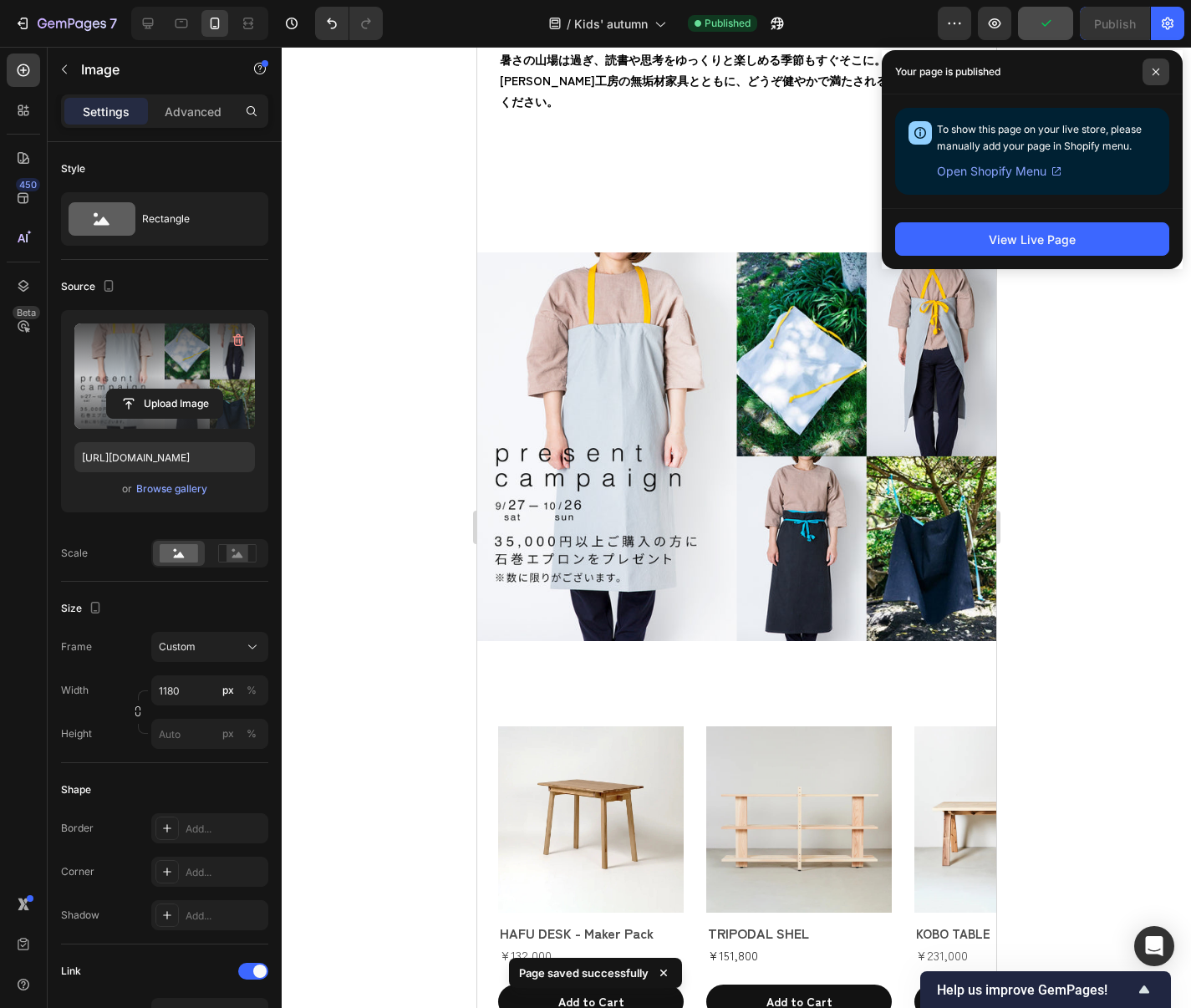
click at [1159, 74] on icon at bounding box center [1156, 71] width 8 height 8
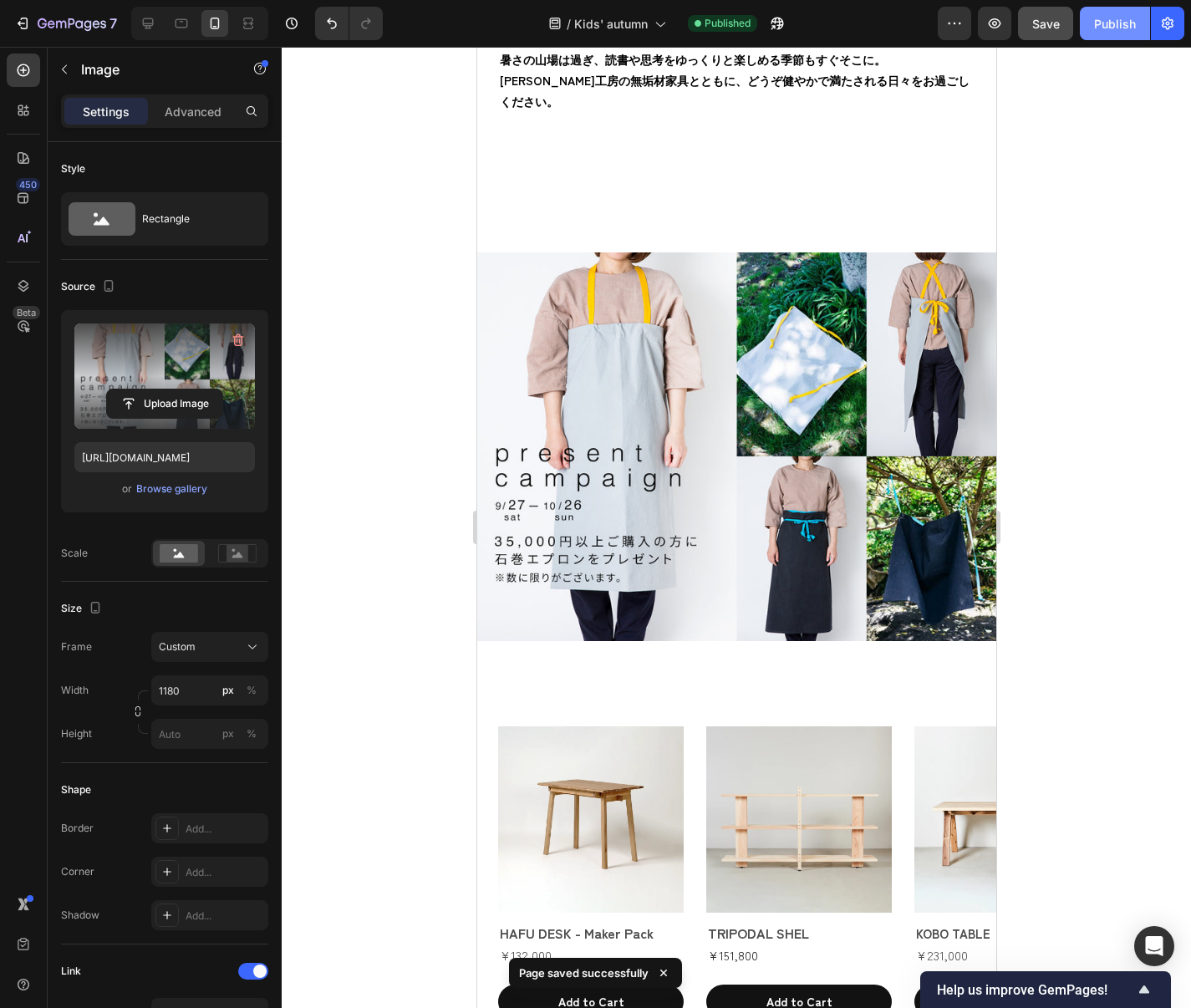
click at [1106, 28] on div "Publish" at bounding box center [1115, 24] width 42 height 18
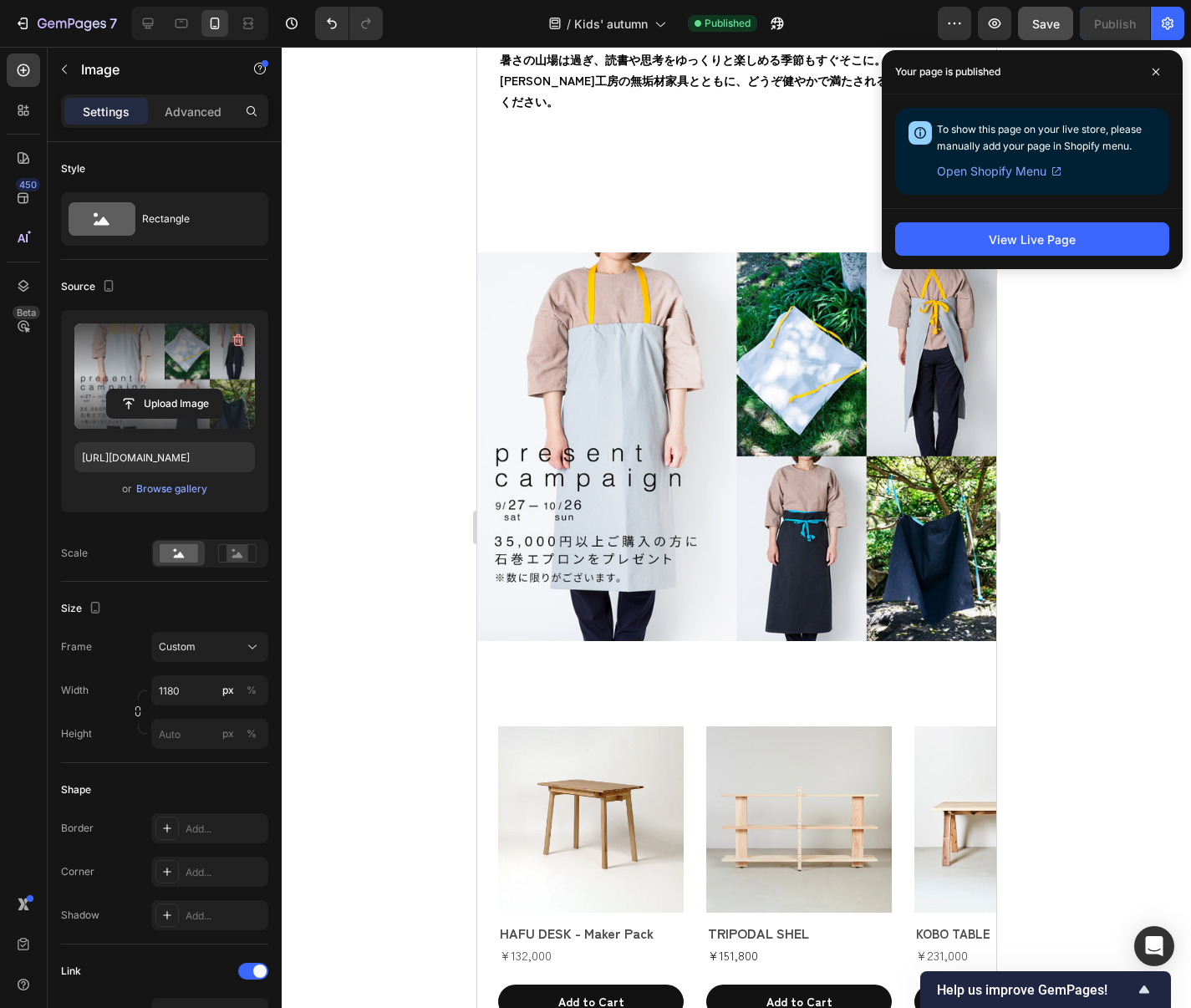
click at [736, 139] on div "Image" at bounding box center [735, 384] width 519 height 515
